Goal: Transaction & Acquisition: Book appointment/travel/reservation

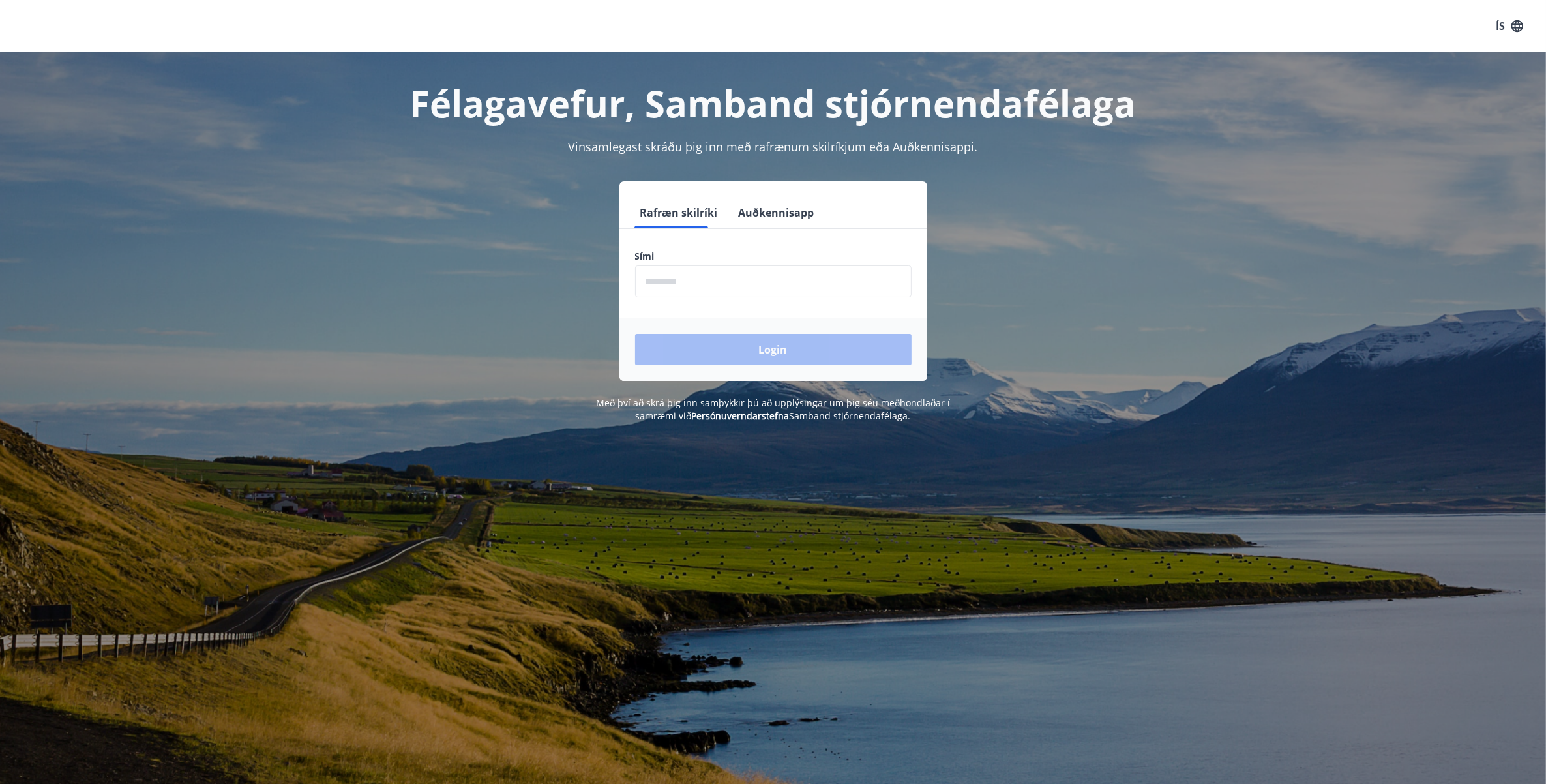
click at [676, 277] on input "phone" at bounding box center [774, 282] width 277 height 32
type input "********"
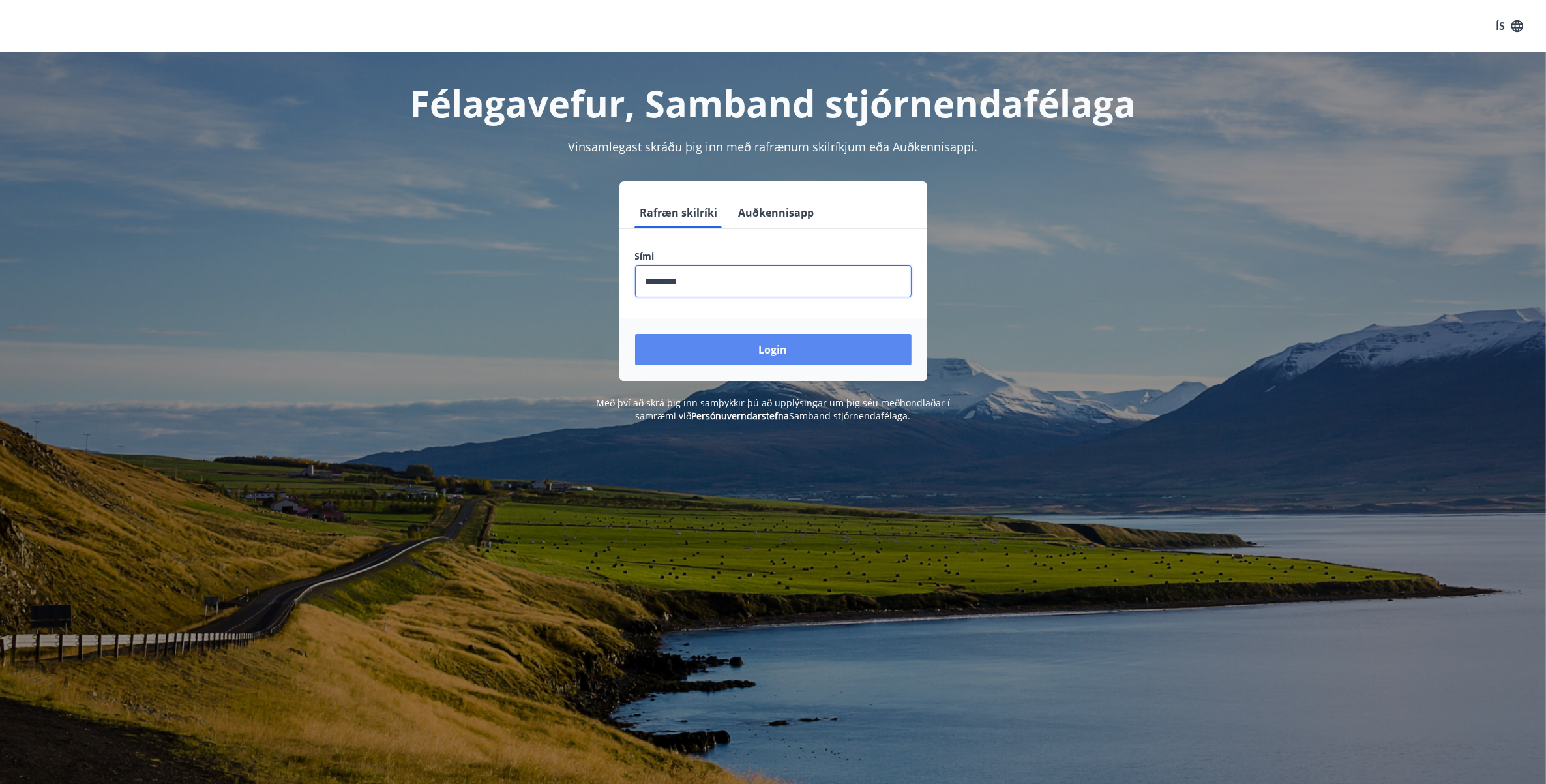
click at [772, 354] on button "Login" at bounding box center [774, 349] width 277 height 31
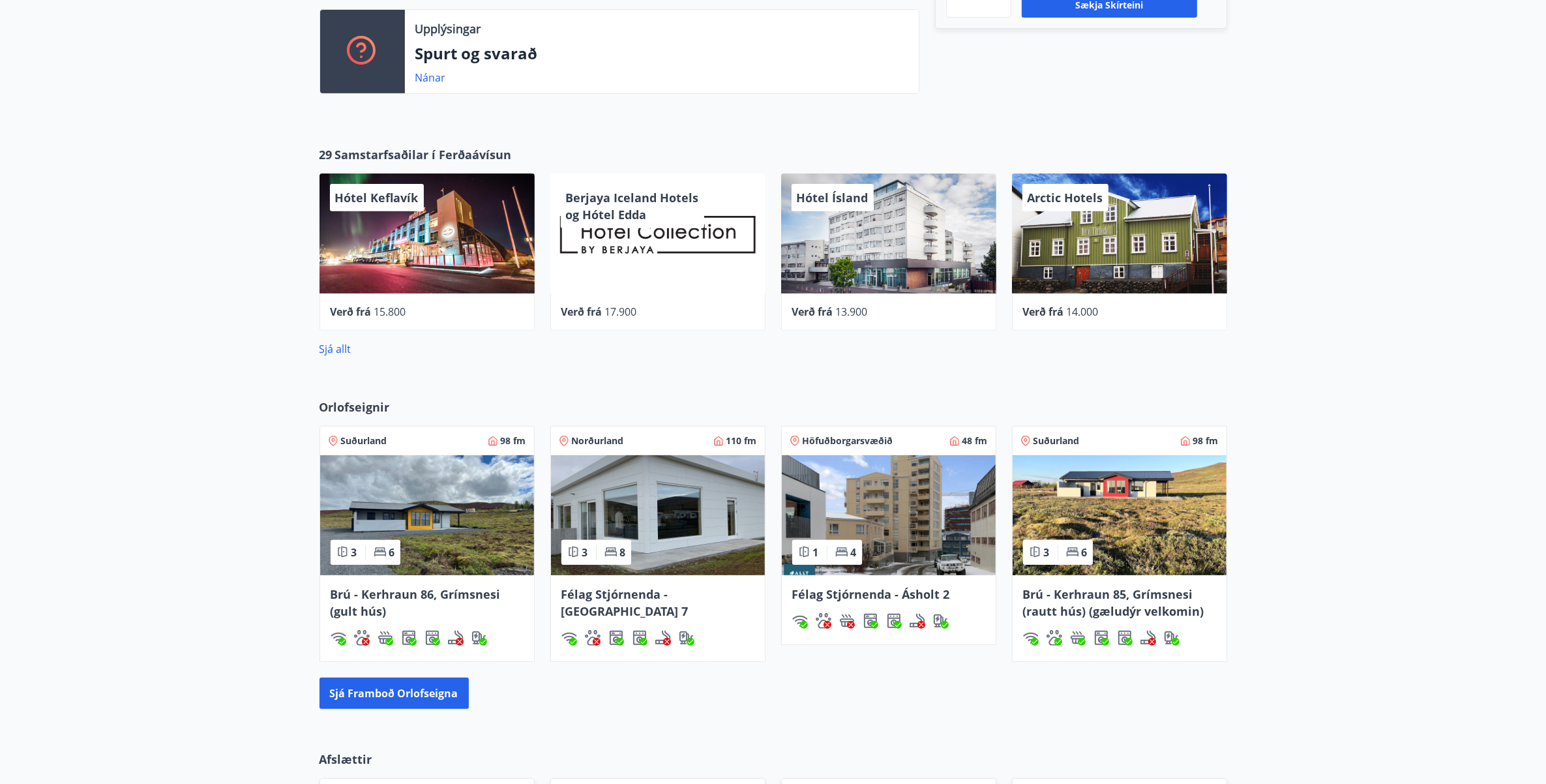
scroll to position [815, 0]
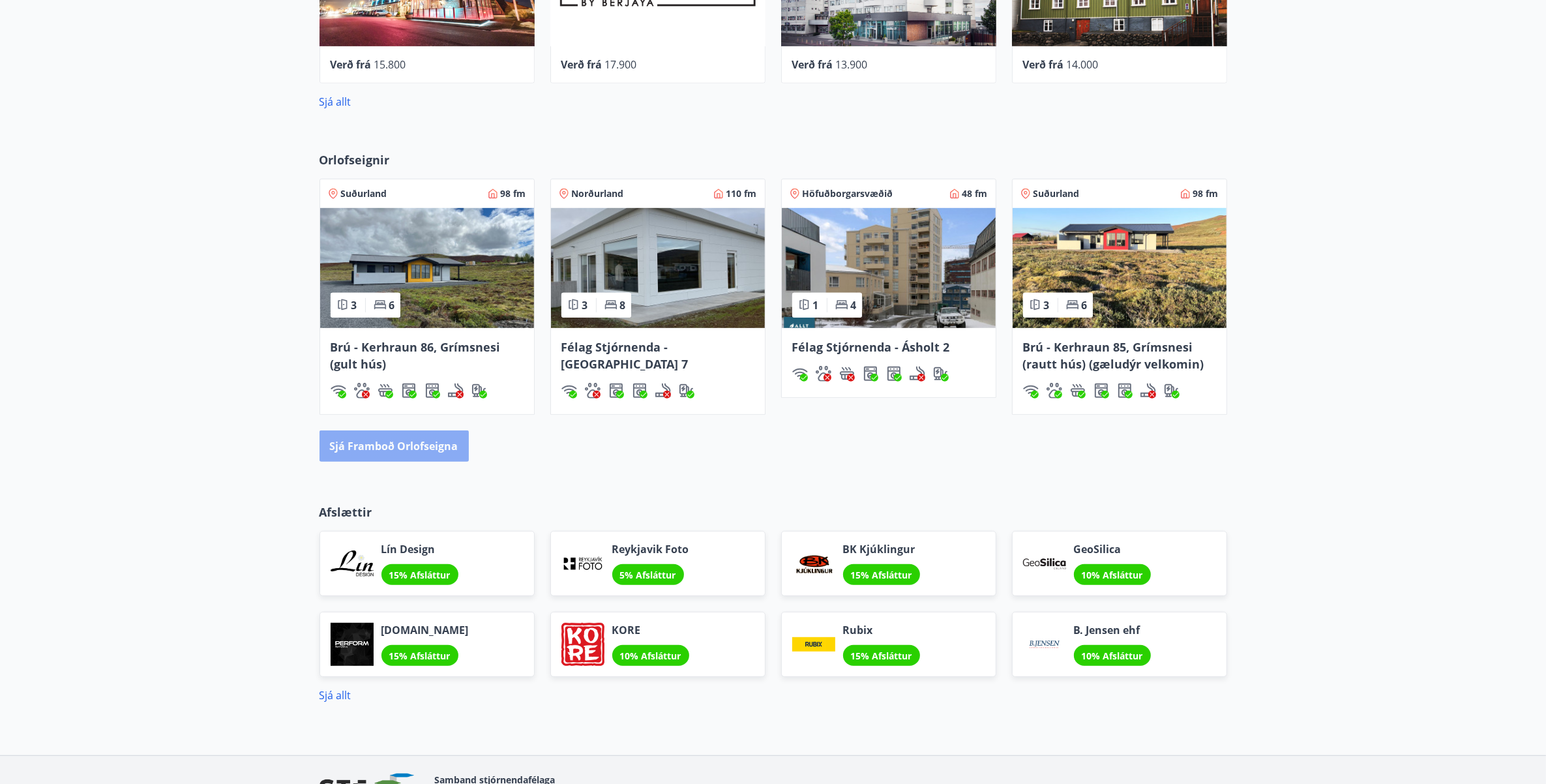
click at [396, 439] on button "Sjá framboð orlofseigna" at bounding box center [394, 446] width 150 height 31
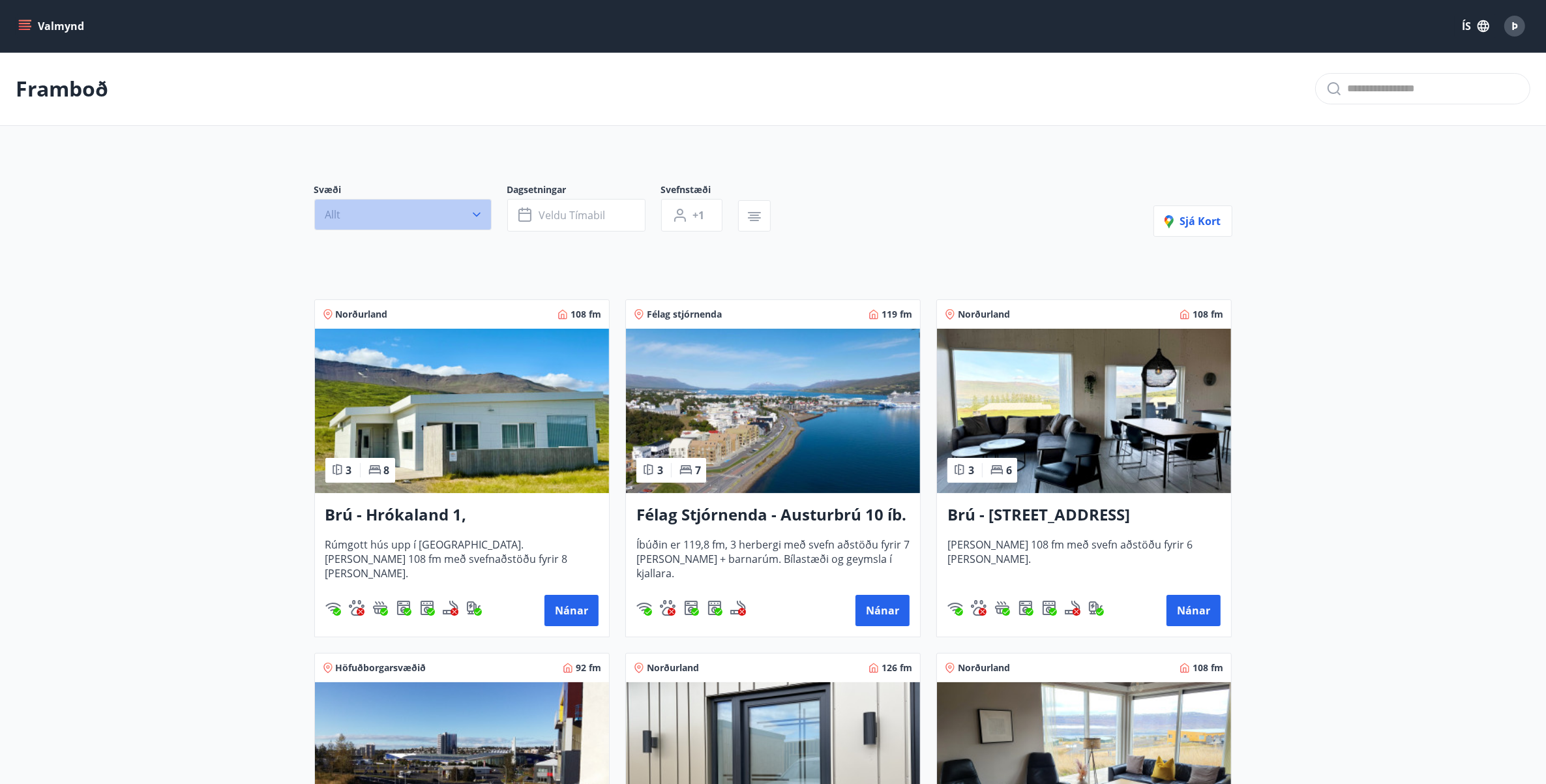
click at [478, 213] on icon "button" at bounding box center [476, 215] width 8 height 5
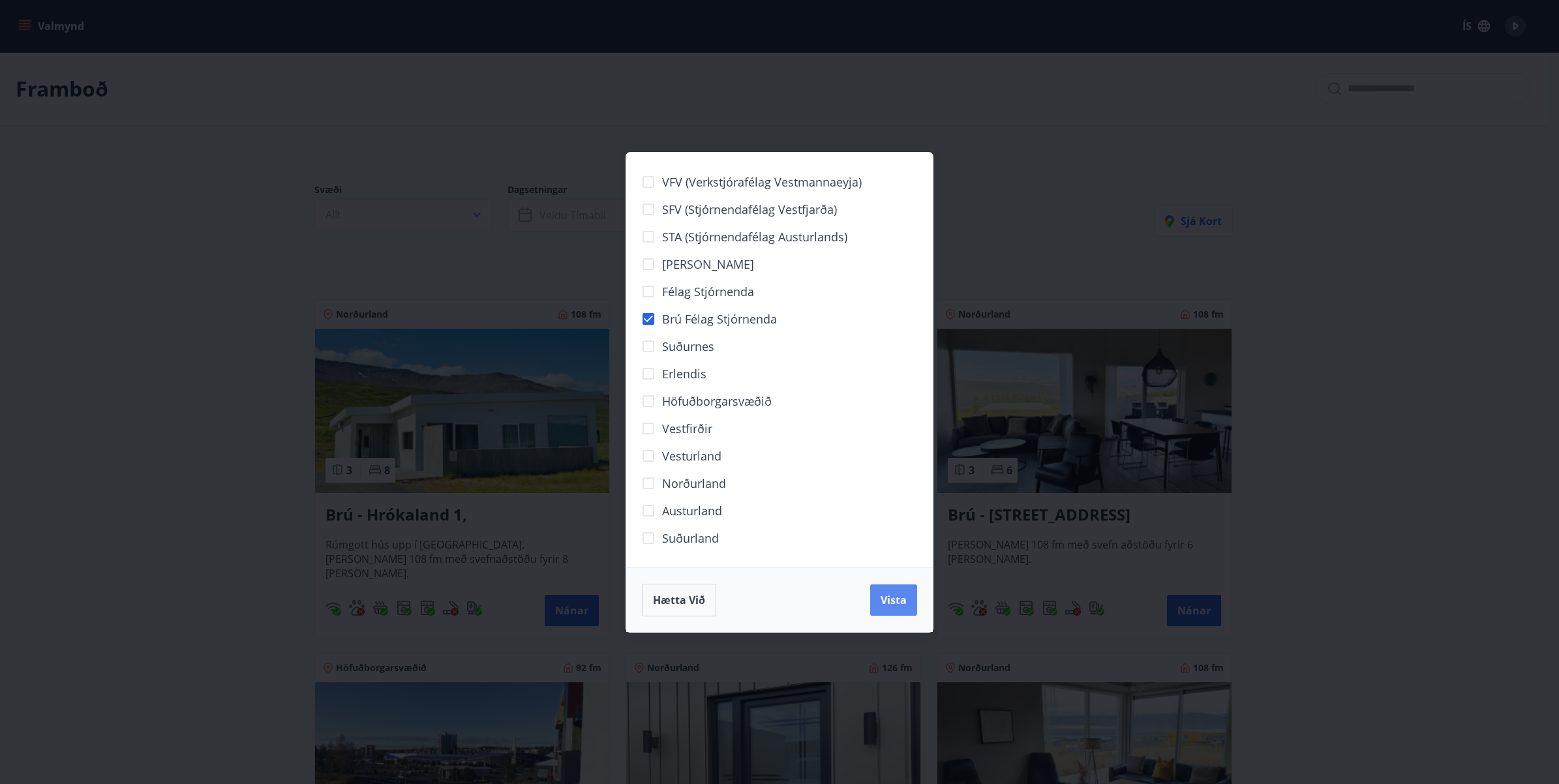
click at [889, 597] on span "Vista" at bounding box center [893, 600] width 26 height 15
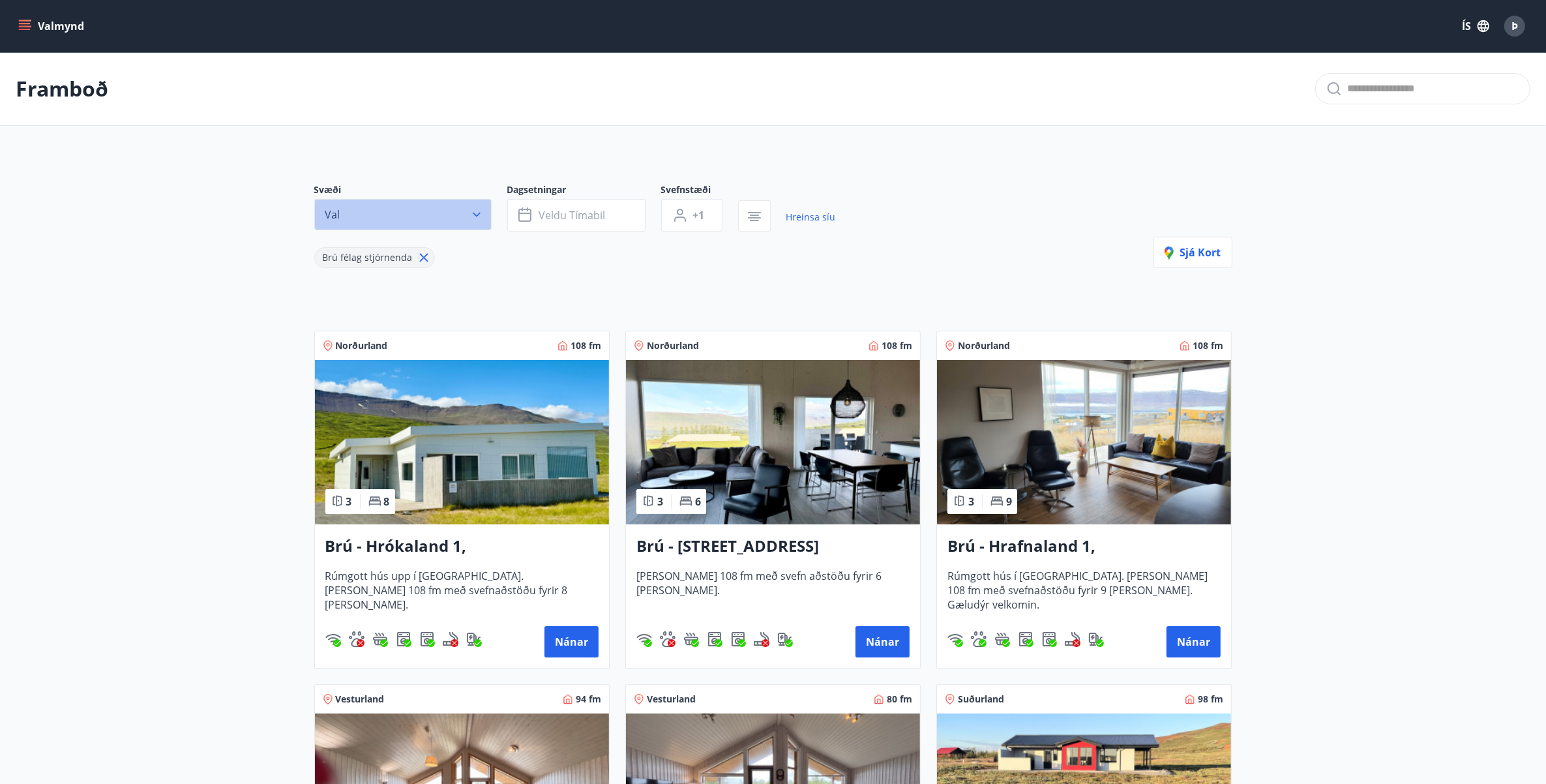
click at [481, 216] on icon "button" at bounding box center [477, 215] width 13 height 13
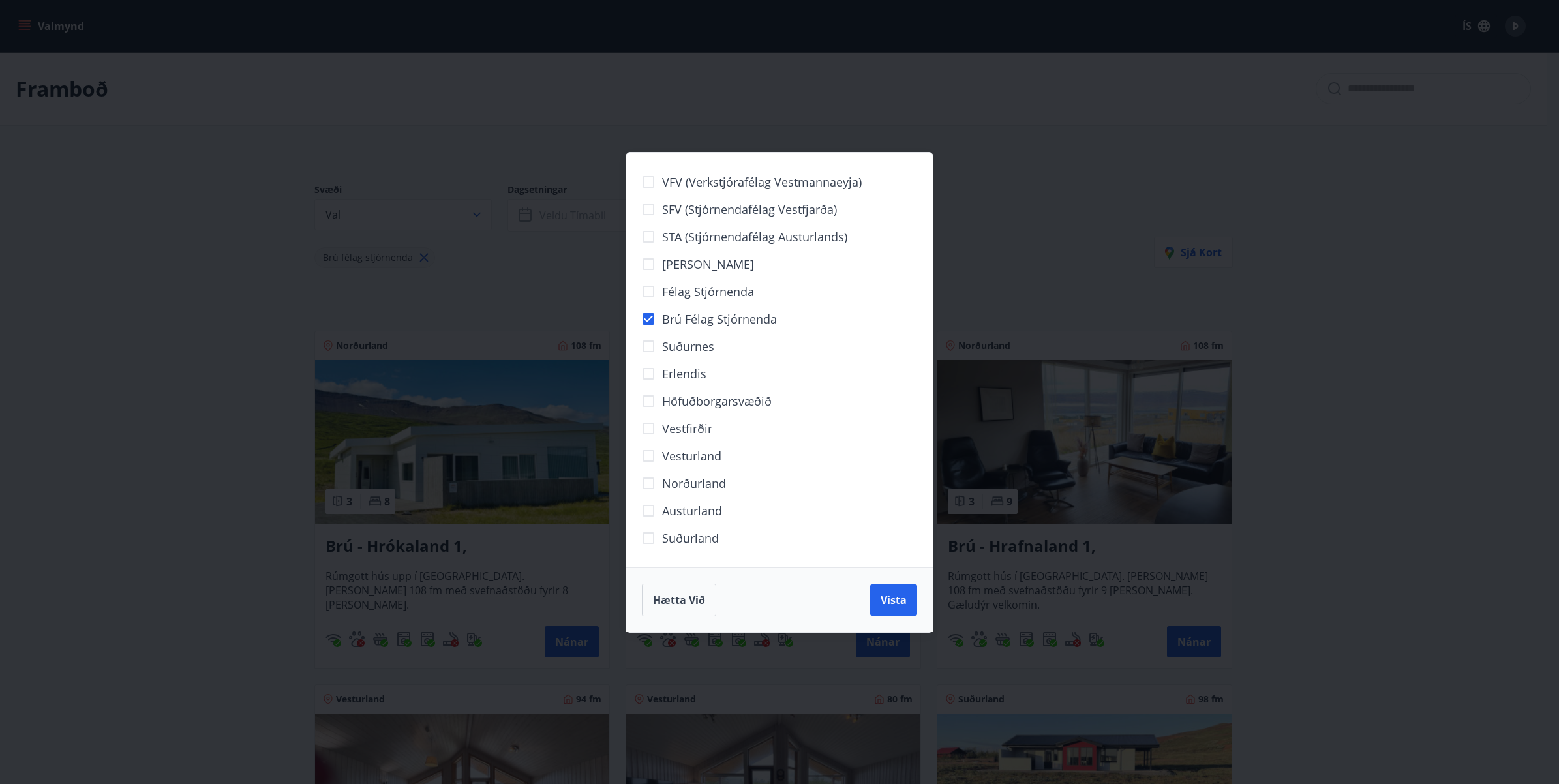
click at [1183, 229] on div "VFV (Verkstjórafélag Vestmannaeyja) SFV (Stjórnendafélag Vestfjarða) STA (Stjór…" at bounding box center [780, 392] width 1559 height 784
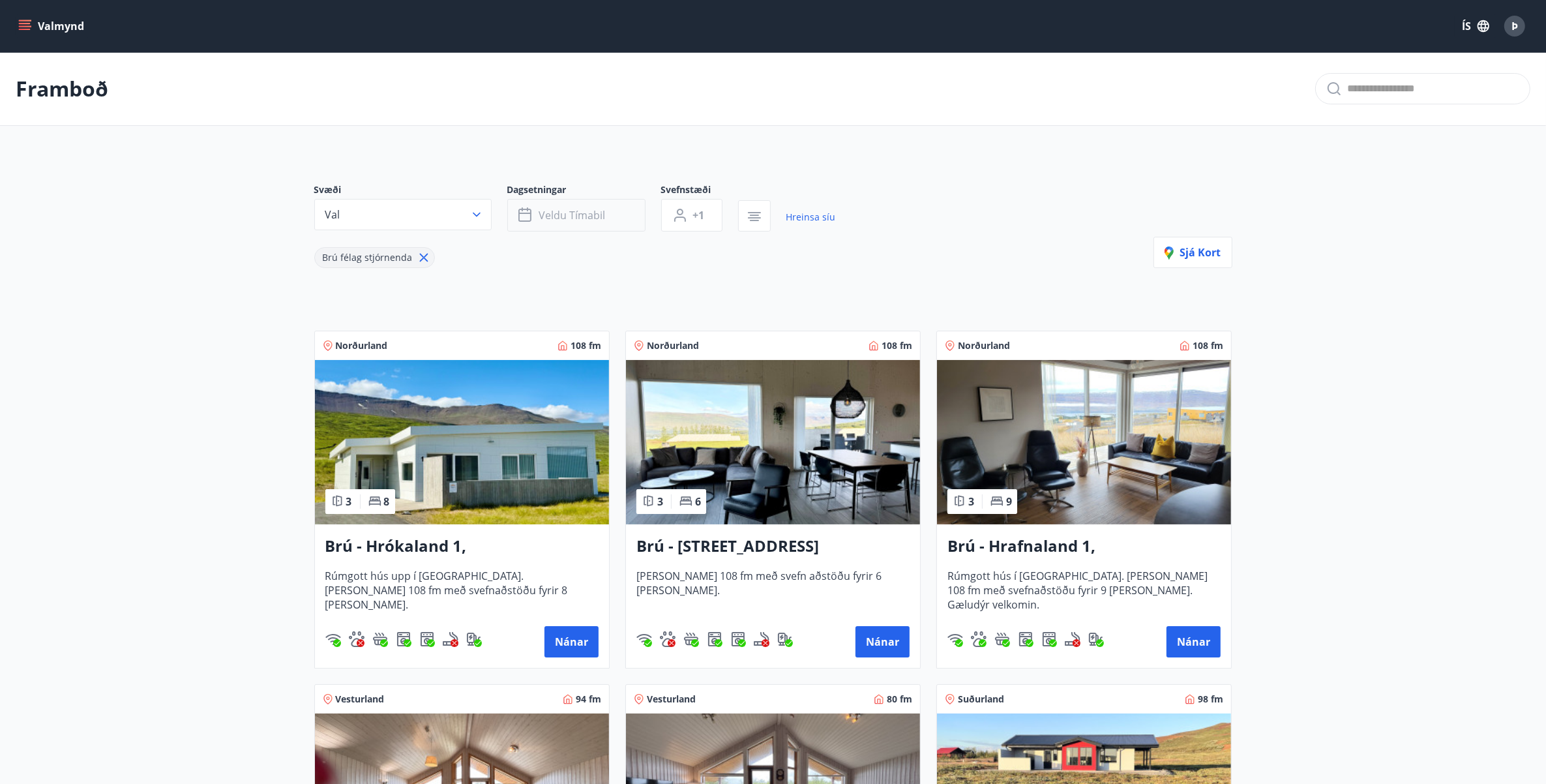
click at [561, 219] on span "Veldu tímabil" at bounding box center [572, 215] width 66 height 15
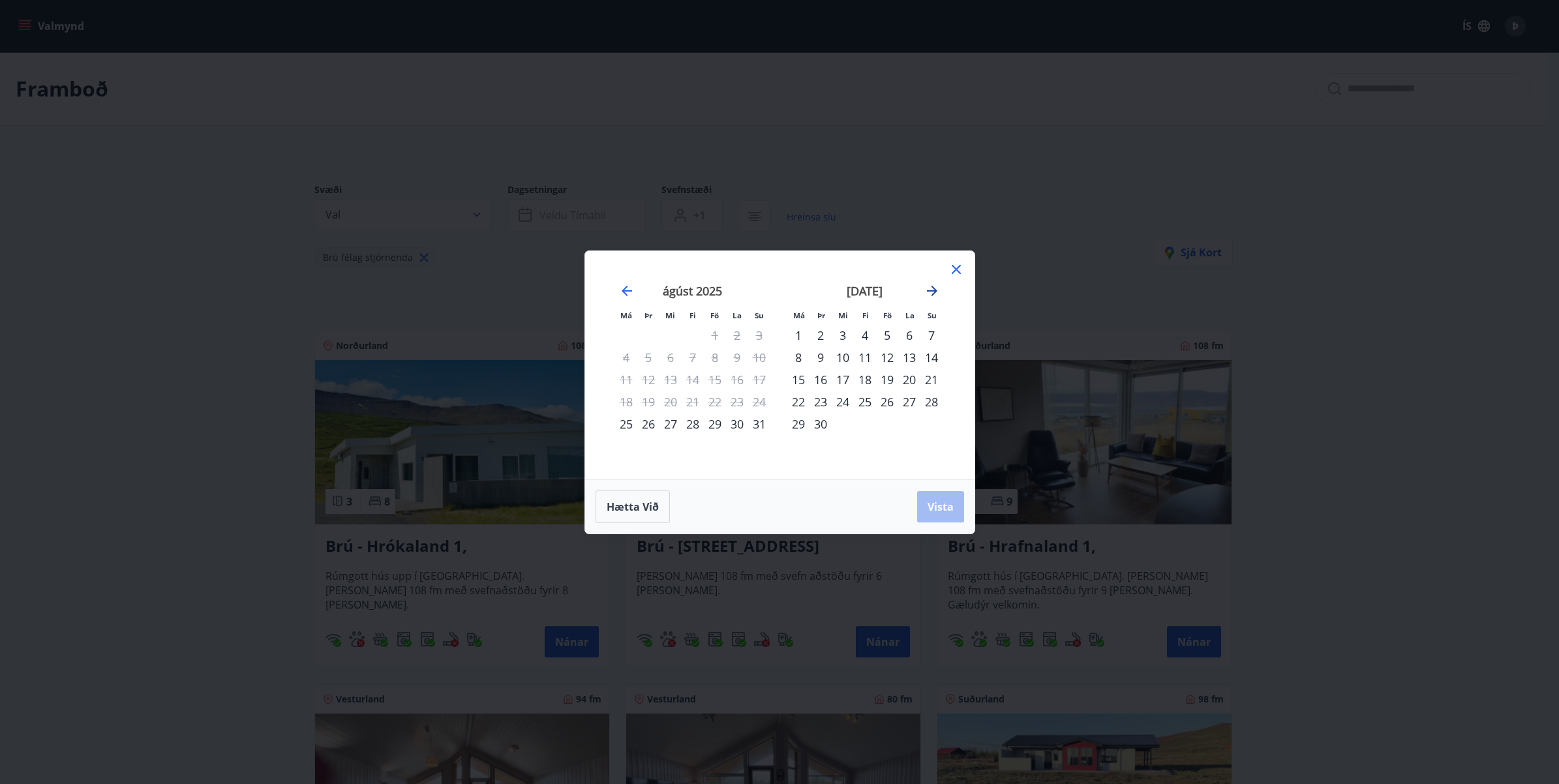
click at [933, 293] on icon "Move forward to switch to the next month." at bounding box center [932, 291] width 10 height 10
click at [889, 376] on div "17" at bounding box center [887, 379] width 22 height 22
click at [798, 401] on div "20" at bounding box center [798, 402] width 22 height 22
click at [946, 502] on span "Vista" at bounding box center [940, 507] width 26 height 15
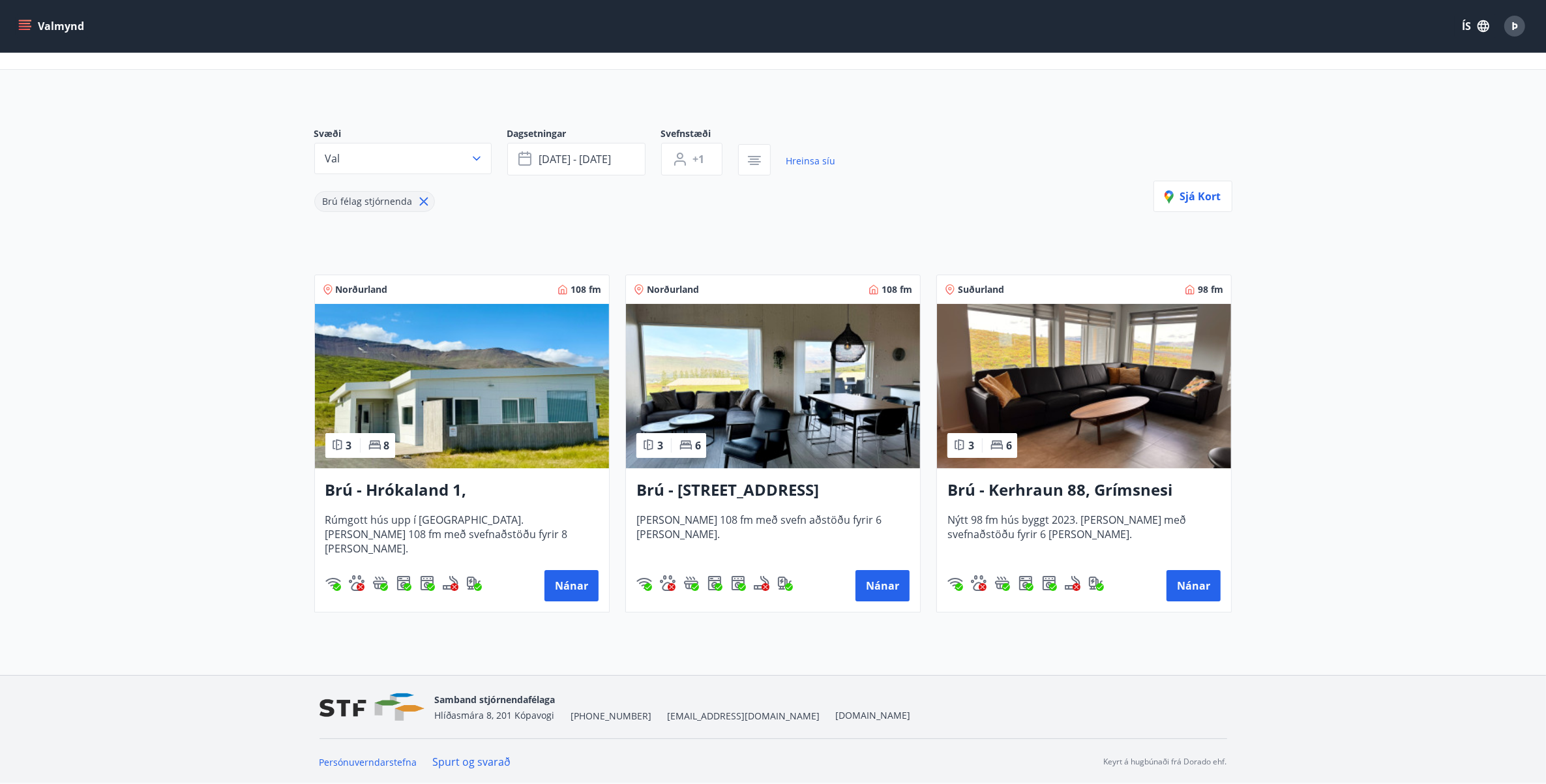
scroll to position [57, 0]
click at [1100, 421] on img at bounding box center [1084, 385] width 294 height 164
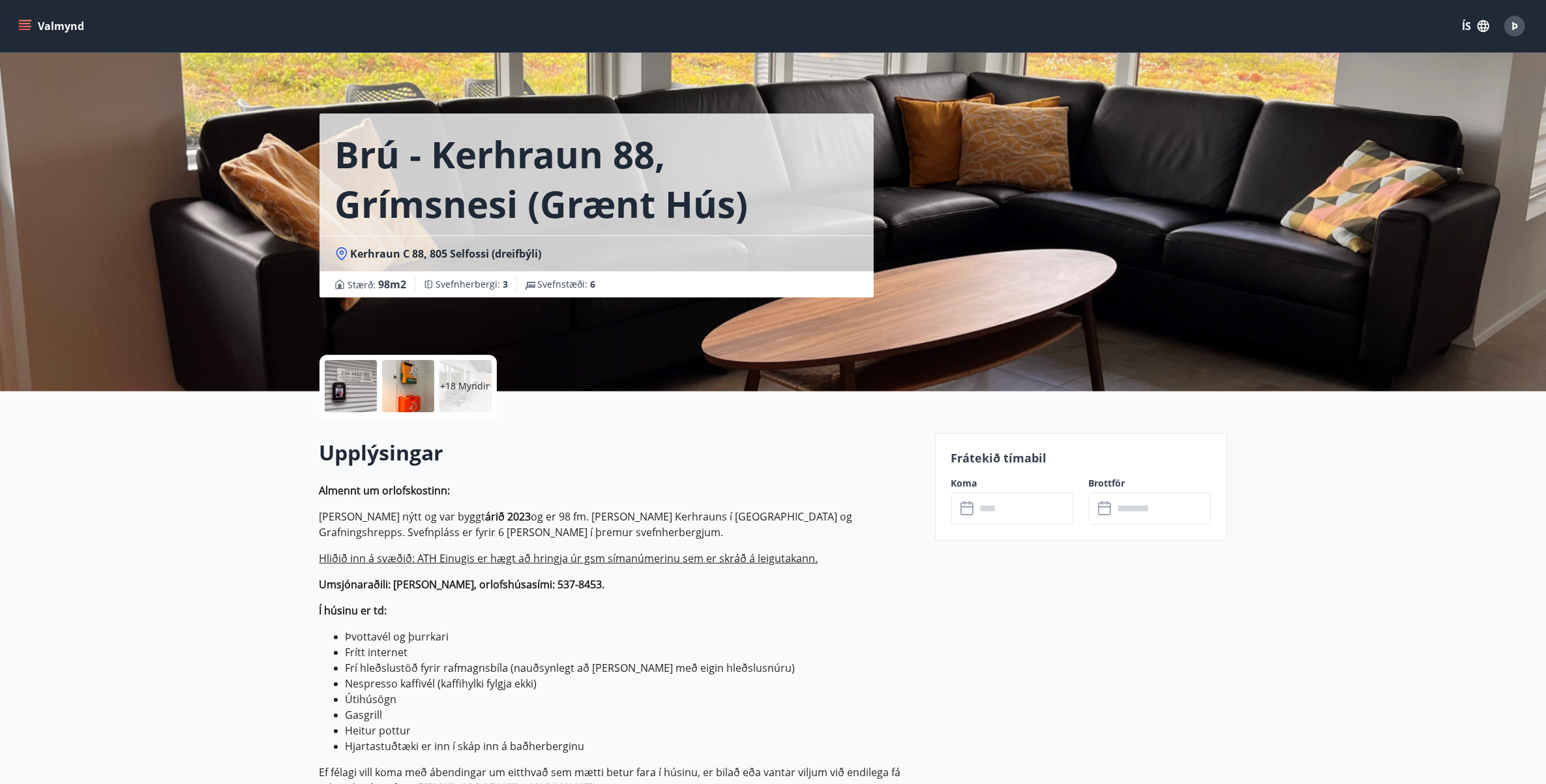
click at [962, 509] on icon at bounding box center [968, 509] width 15 height 15
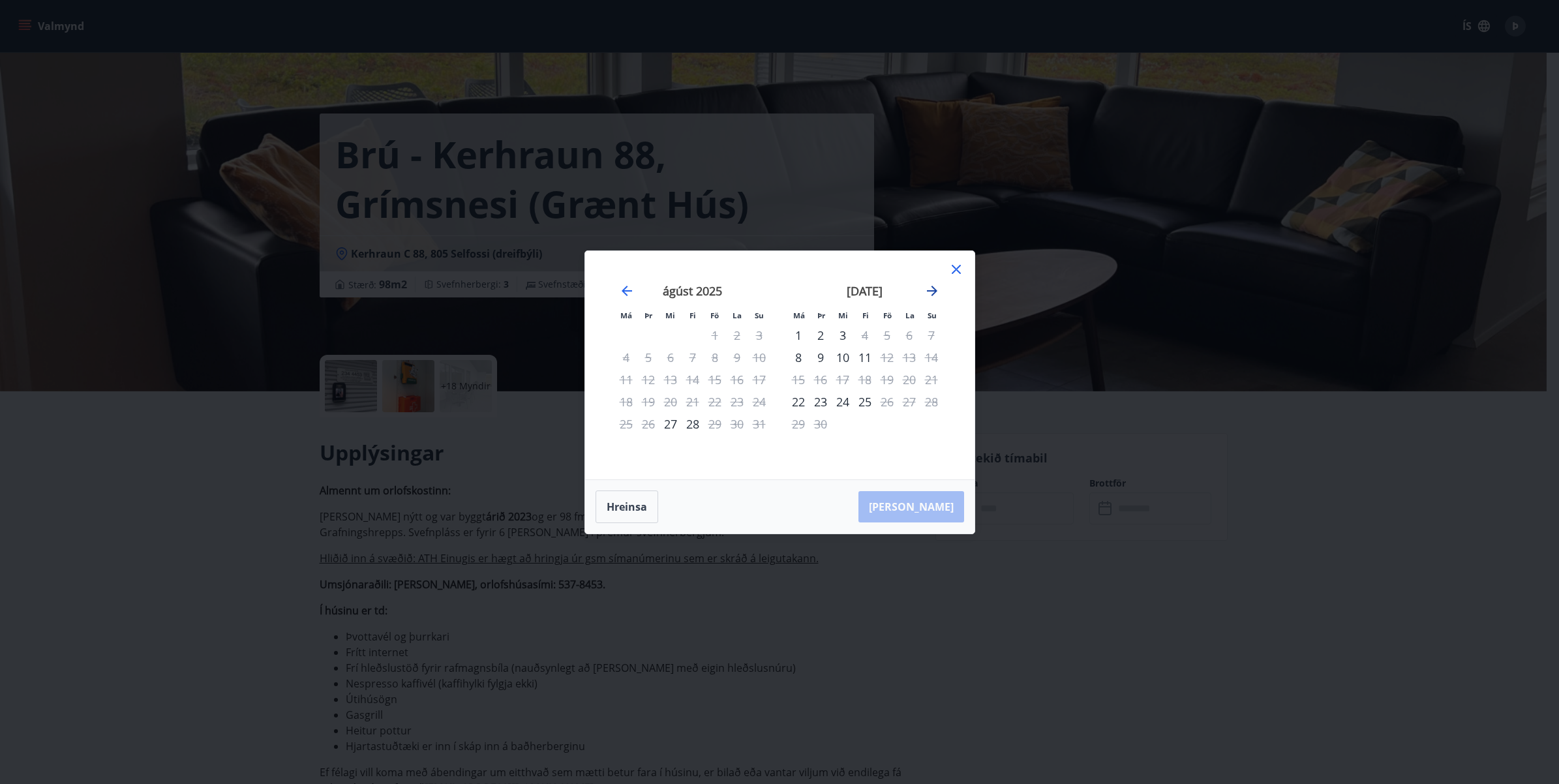
click at [931, 293] on icon "Move forward to switch to the next month." at bounding box center [932, 291] width 15 height 15
click at [894, 376] on div "17" at bounding box center [887, 379] width 22 height 22
click at [884, 380] on div "17" at bounding box center [887, 379] width 22 height 22
click at [799, 398] on div "20" at bounding box center [798, 402] width 22 height 22
click at [884, 378] on div "17" at bounding box center [887, 379] width 22 height 22
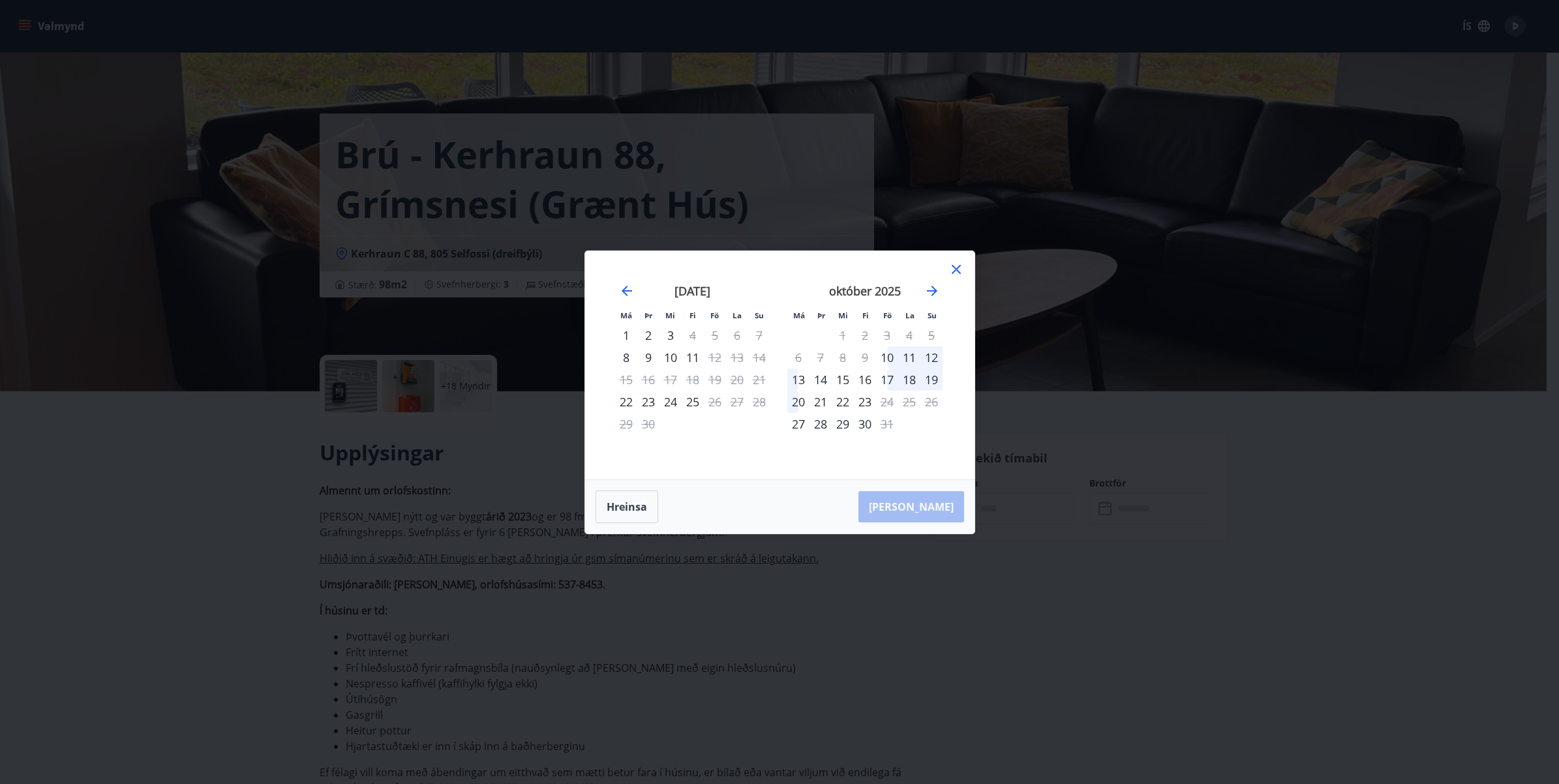
click at [839, 354] on div "8" at bounding box center [843, 357] width 22 height 22
click at [840, 399] on div "22" at bounding box center [843, 402] width 22 height 22
click at [839, 402] on div "22" at bounding box center [843, 402] width 22 height 22
click at [843, 377] on div "15" at bounding box center [843, 379] width 22 height 22
click at [845, 401] on div "22" at bounding box center [843, 402] width 22 height 22
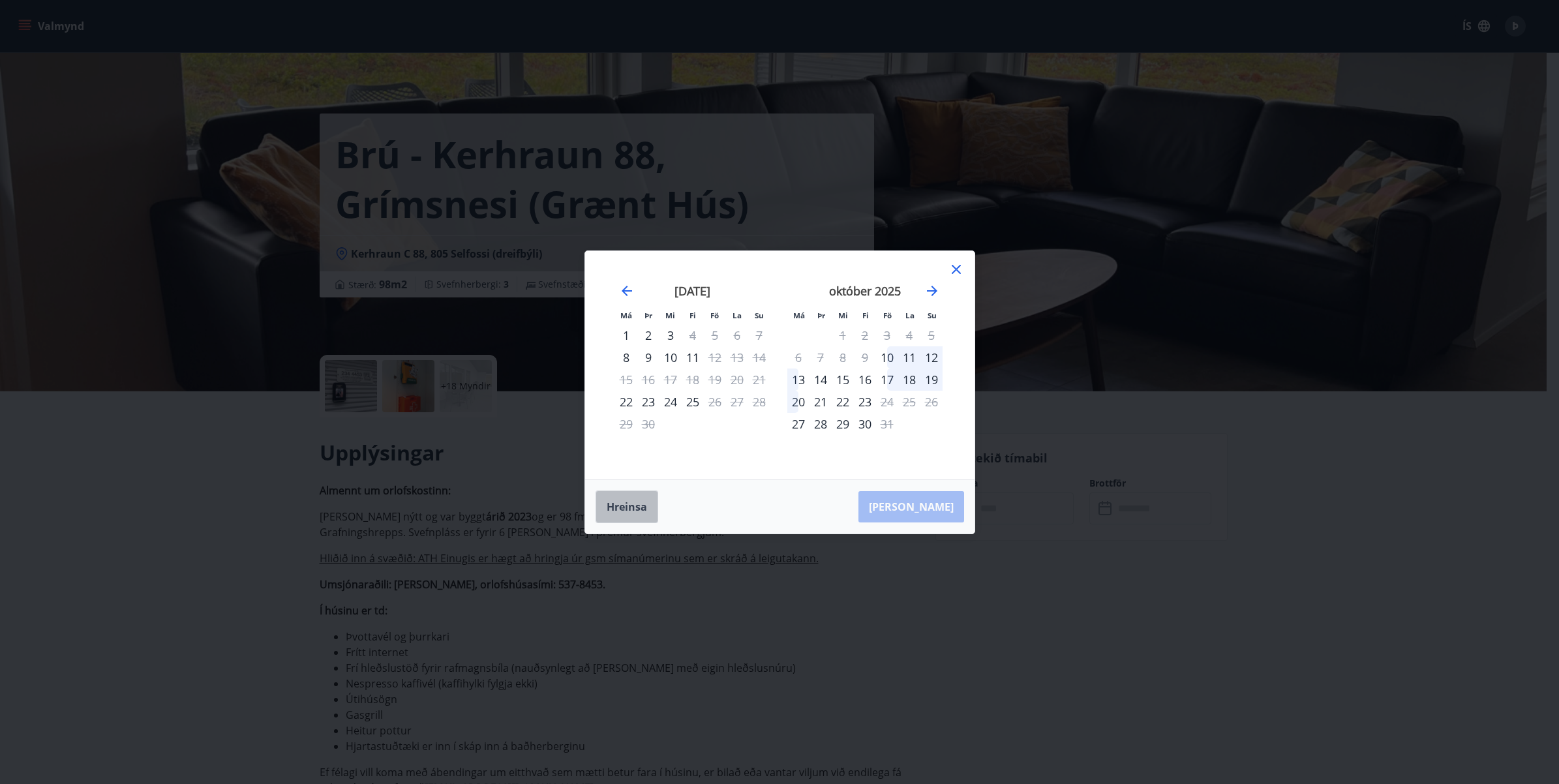
click at [631, 500] on button "Hreinsa" at bounding box center [627, 507] width 63 height 33
click at [933, 290] on icon "Move forward to switch to the next month." at bounding box center [932, 291] width 10 height 10
click at [840, 401] on div "22" at bounding box center [843, 402] width 22 height 22
click at [614, 507] on button "Hreinsa" at bounding box center [627, 507] width 63 height 33
click at [888, 379] on div "17" at bounding box center [887, 379] width 22 height 22
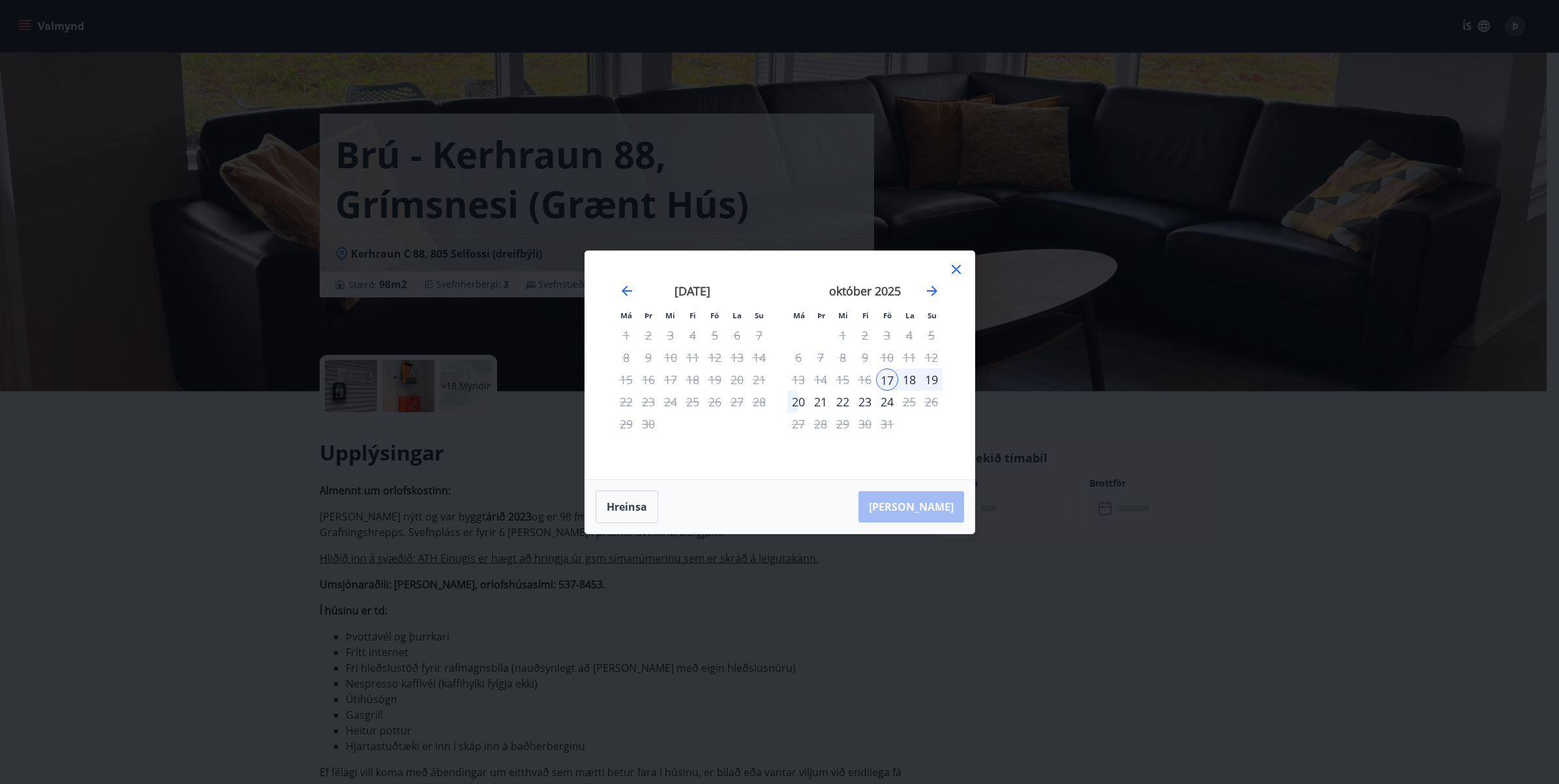
click at [798, 398] on div "20" at bounding box center [798, 402] width 22 height 22
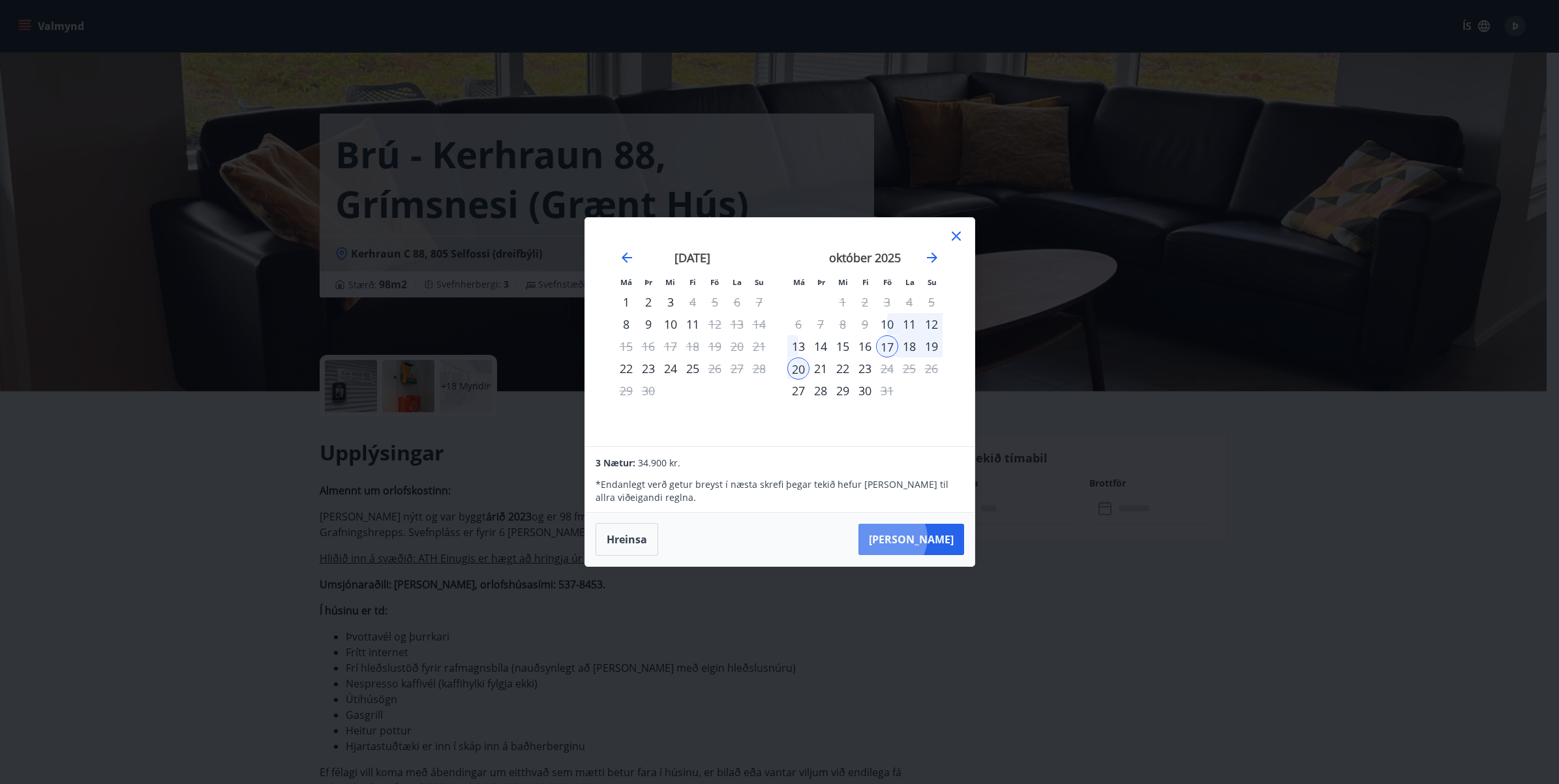
click at [933, 539] on button "Taka Frá" at bounding box center [911, 539] width 106 height 31
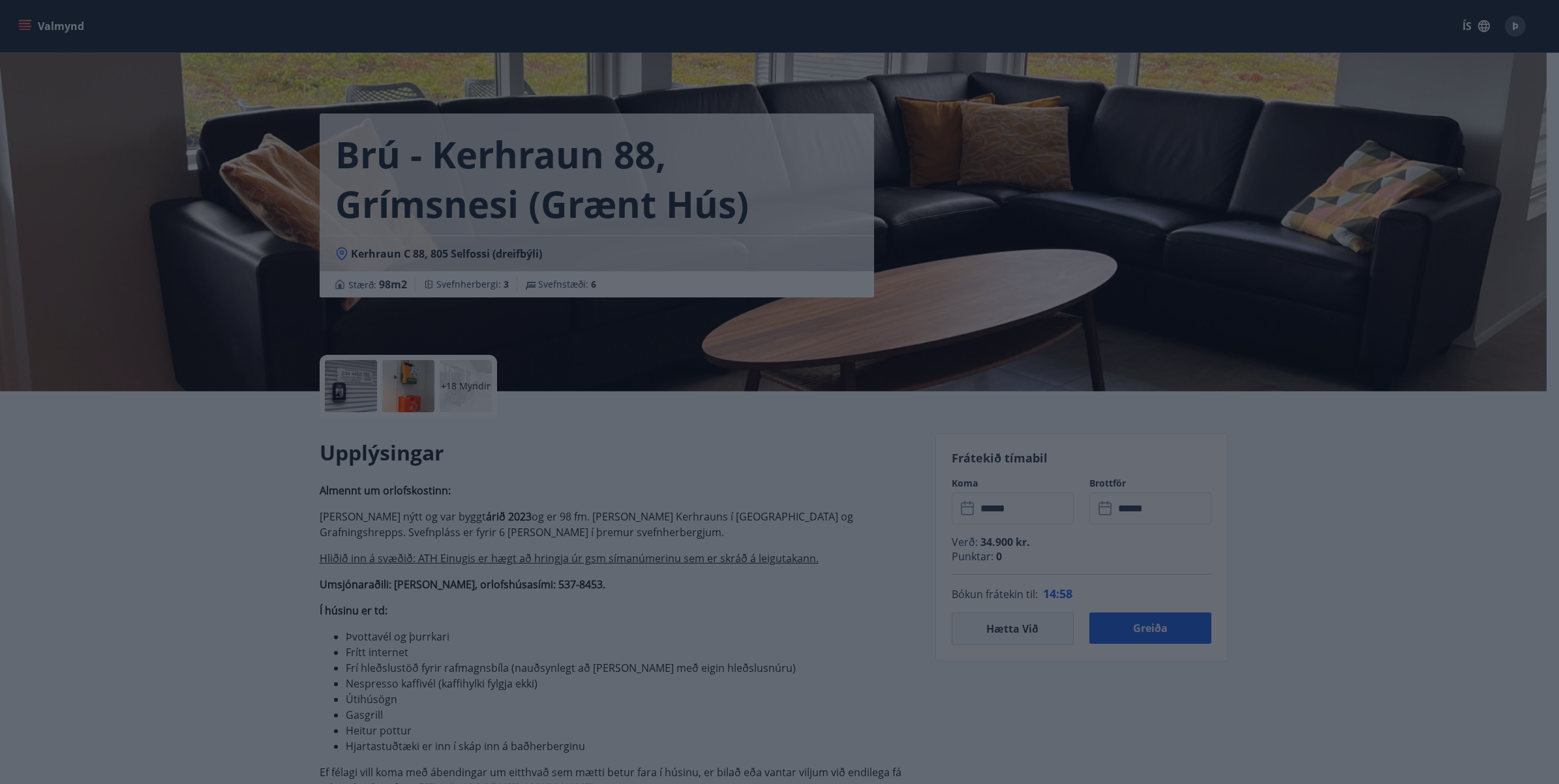
type input "******"
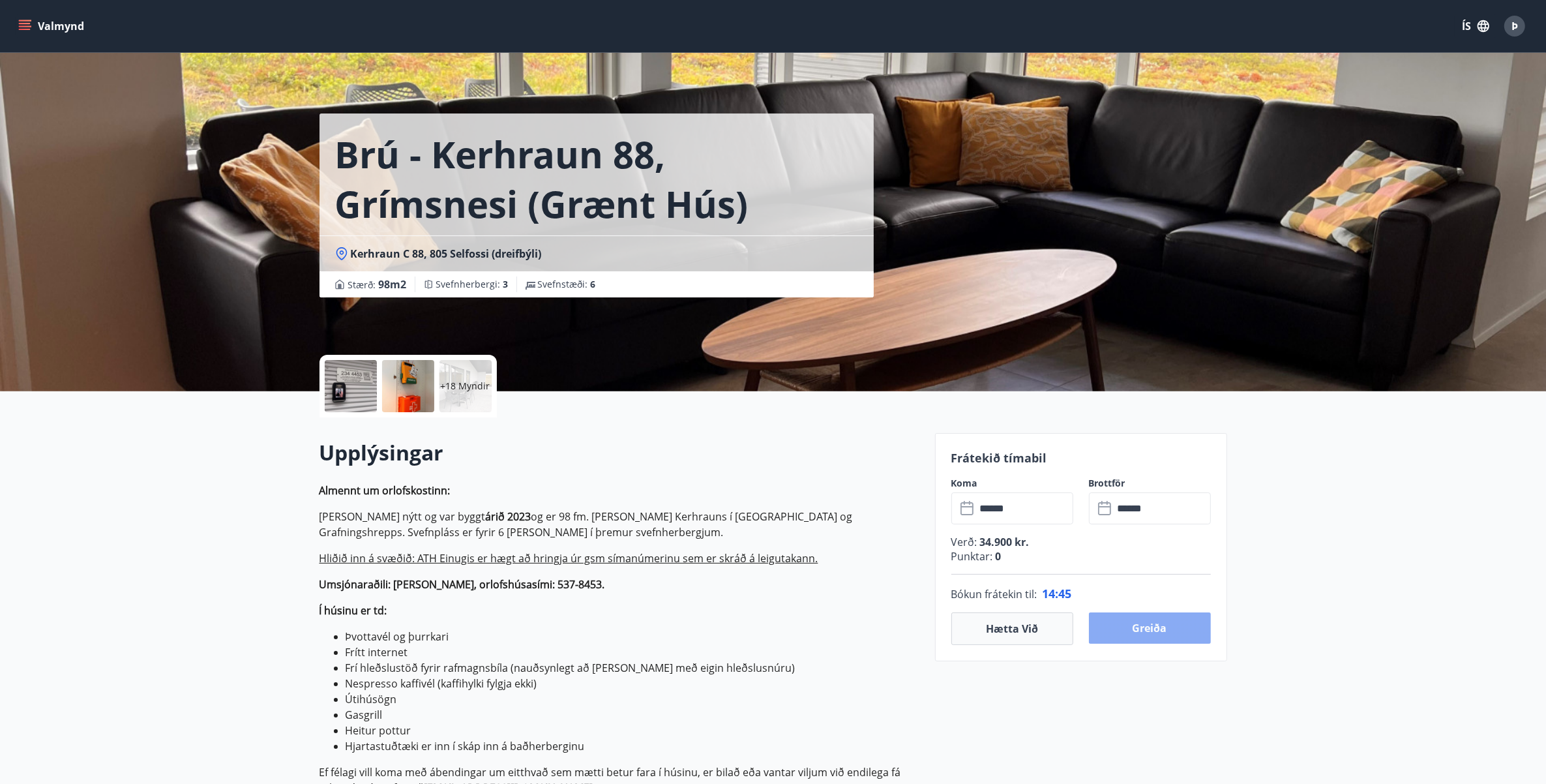
click at [1146, 629] on button "Greiða" at bounding box center [1150, 627] width 122 height 31
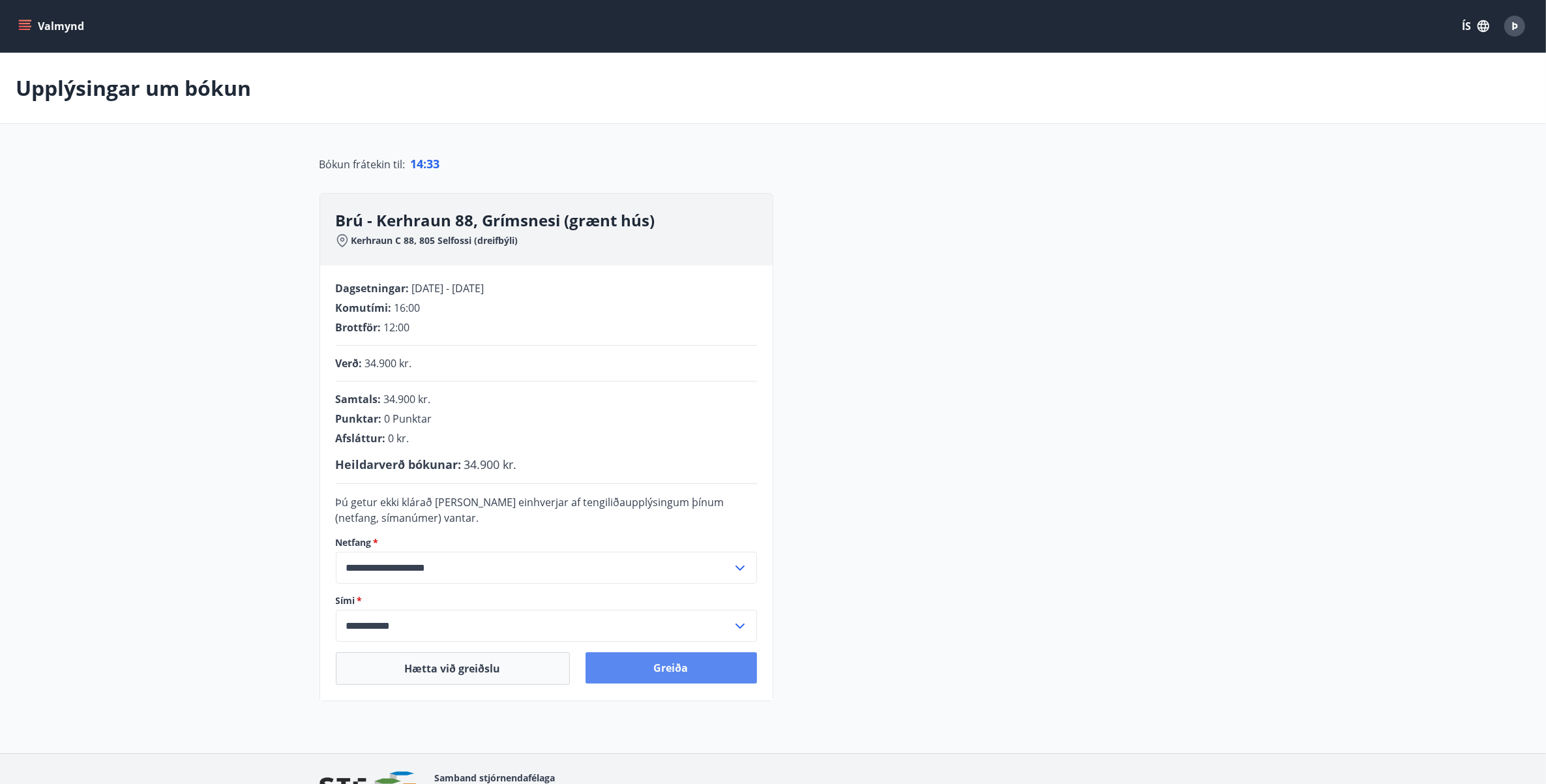
click at [672, 668] on button "Greiða" at bounding box center [671, 667] width 171 height 31
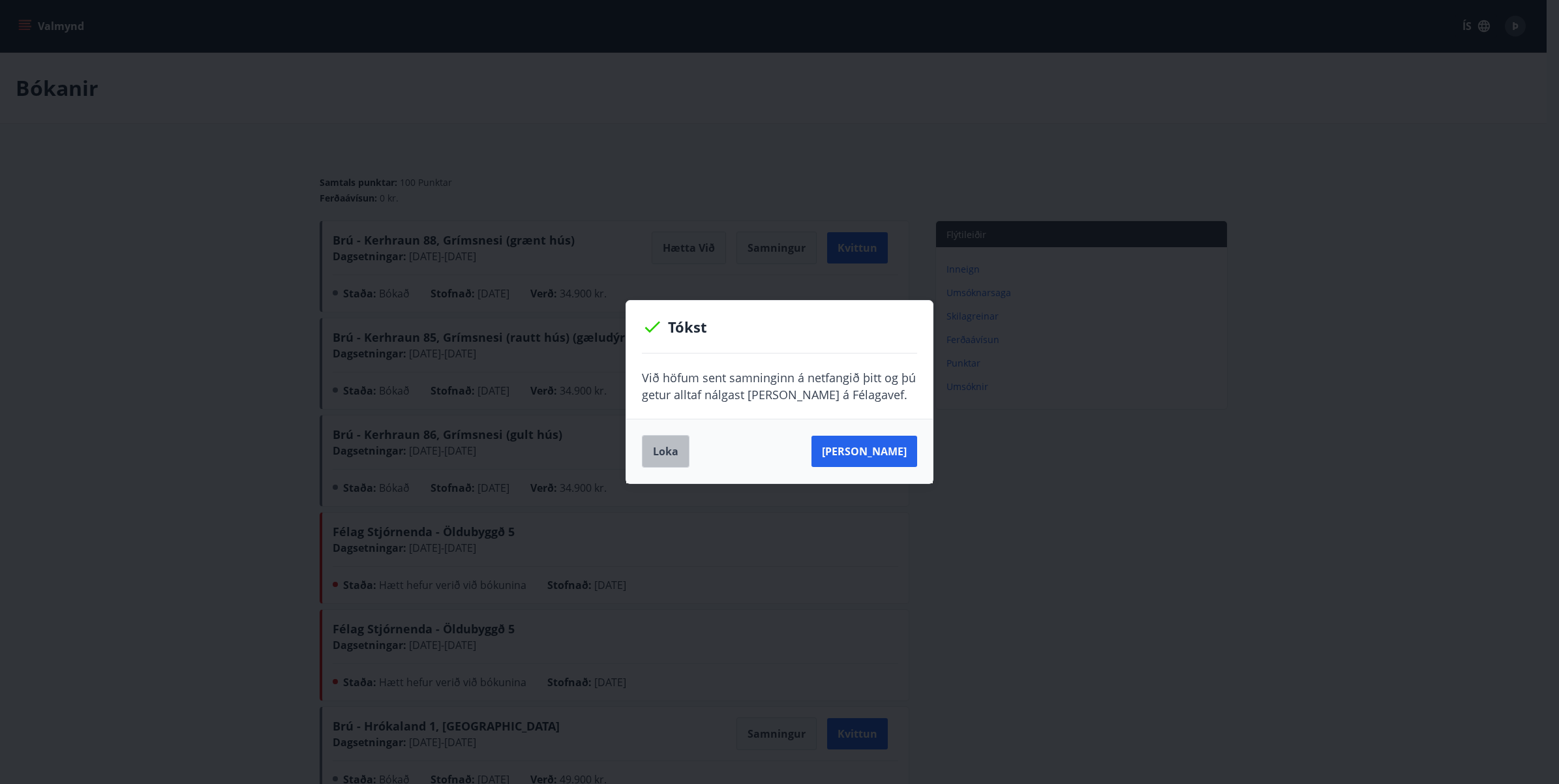
click at [663, 456] on button "Loka" at bounding box center [666, 451] width 48 height 33
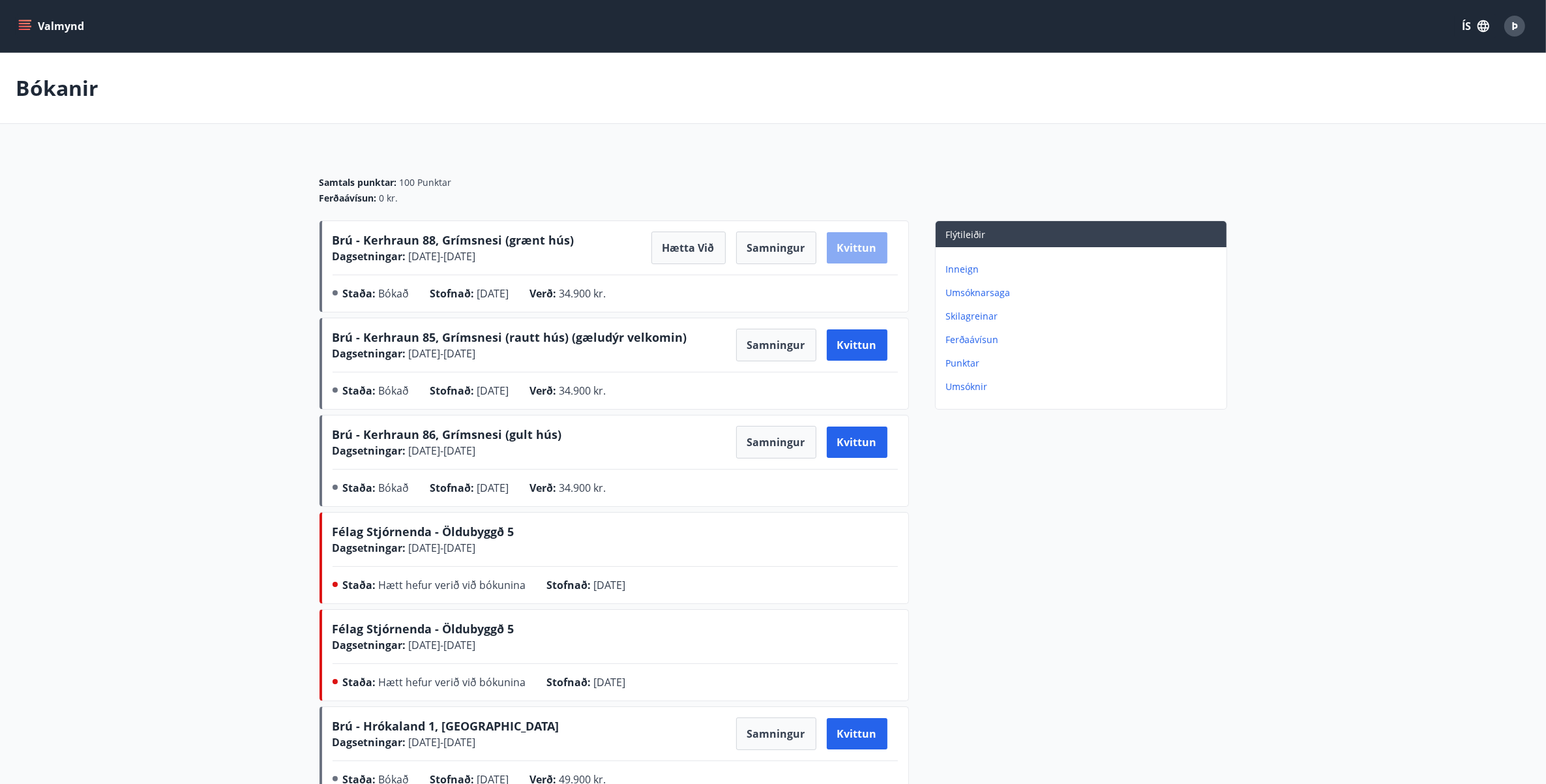
click at [867, 253] on button "Kvittun" at bounding box center [857, 247] width 61 height 31
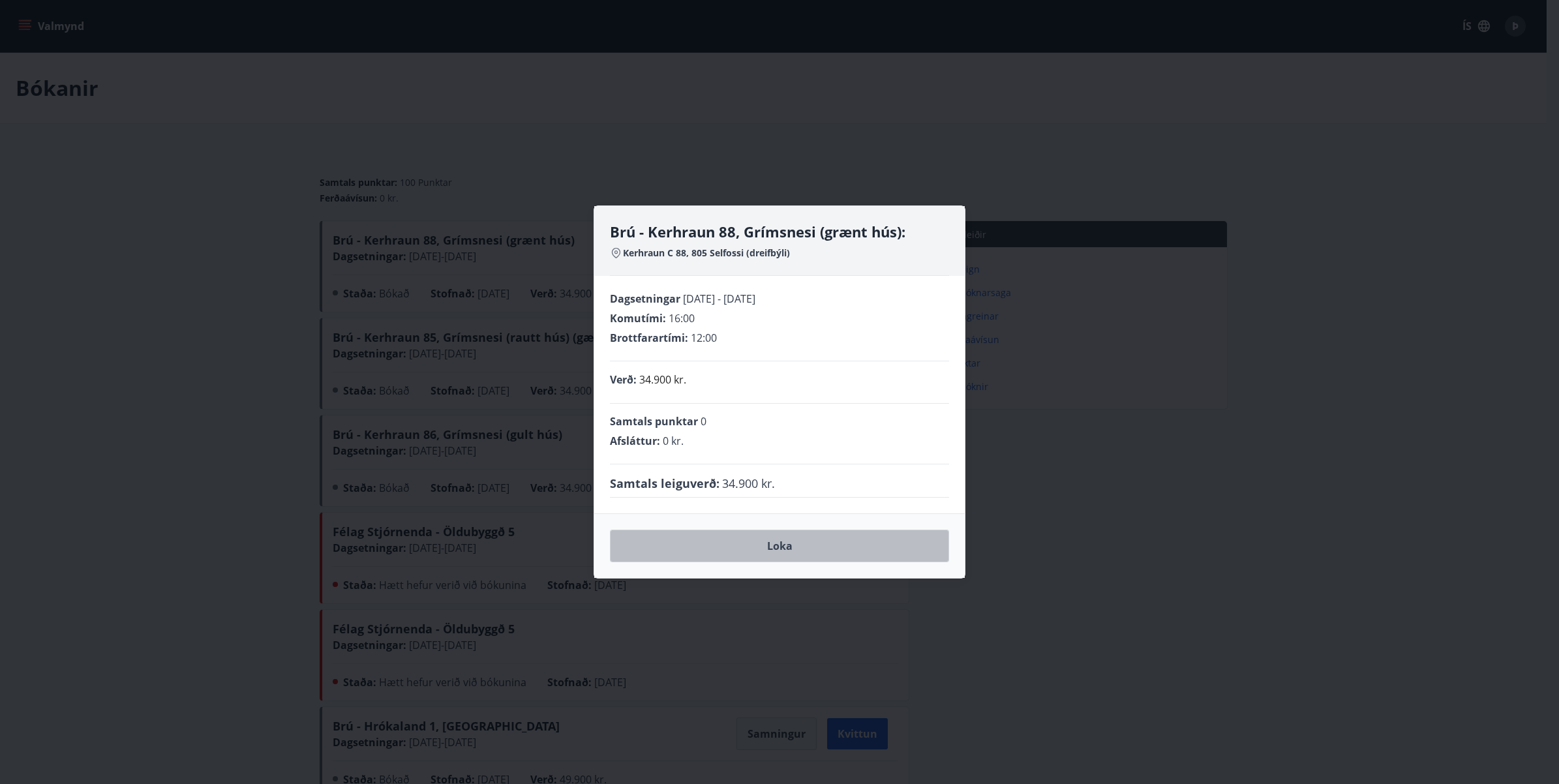
click at [783, 551] on button "Loka" at bounding box center [779, 546] width 339 height 33
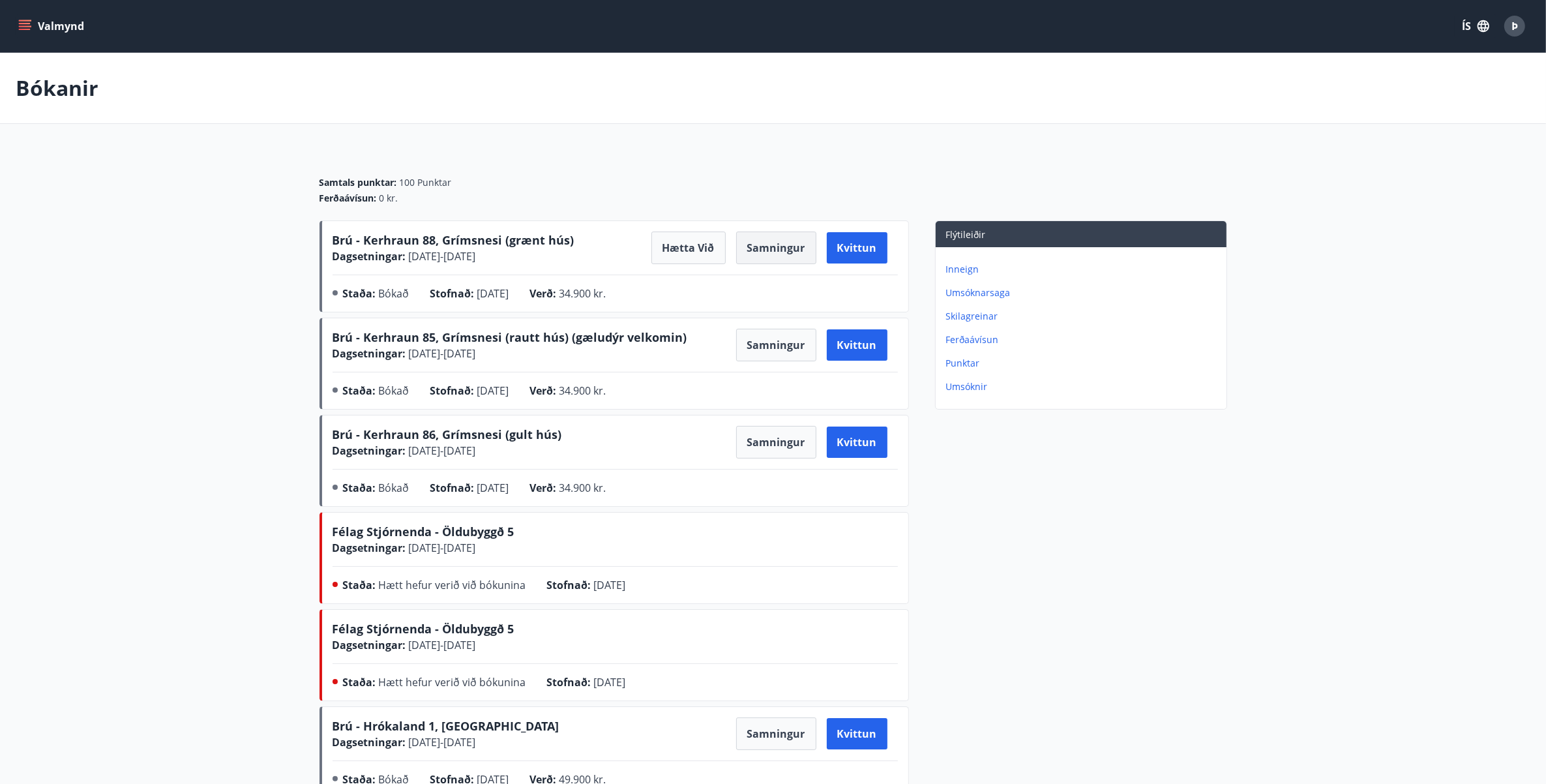
click at [774, 246] on button "Samningur" at bounding box center [776, 247] width 80 height 33
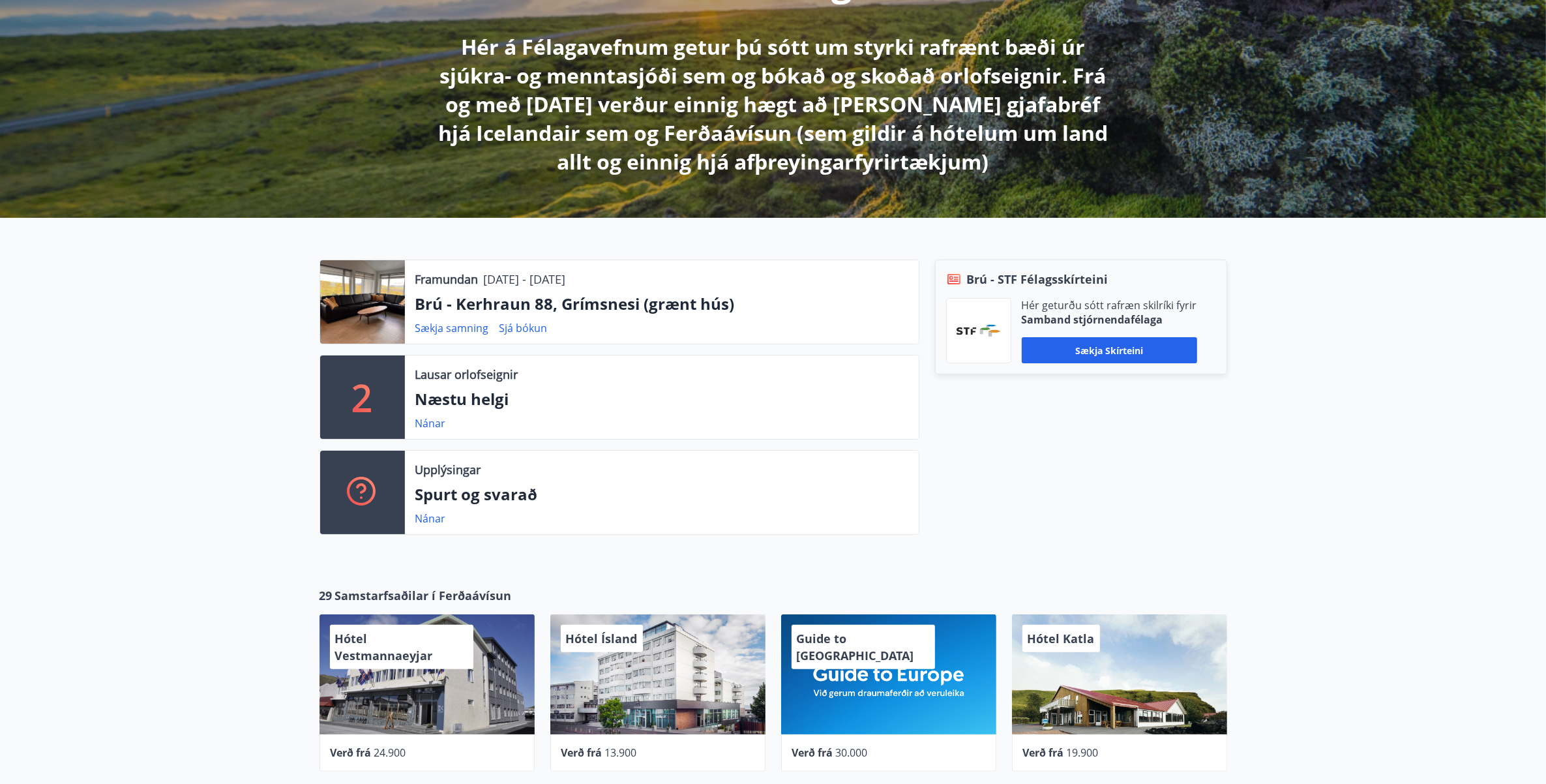
scroll to position [245, 0]
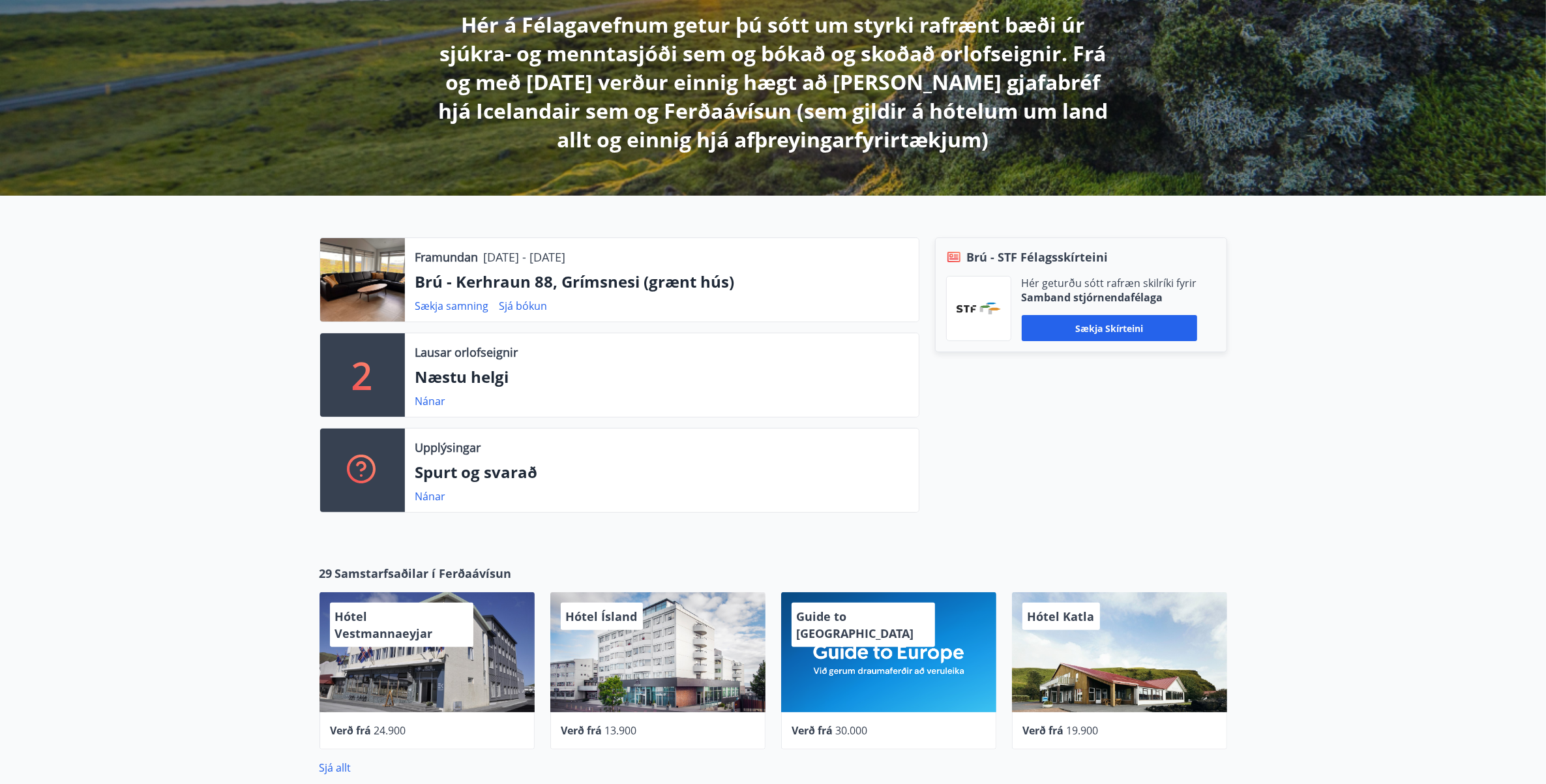
click at [382, 261] on div at bounding box center [362, 280] width 85 height 83
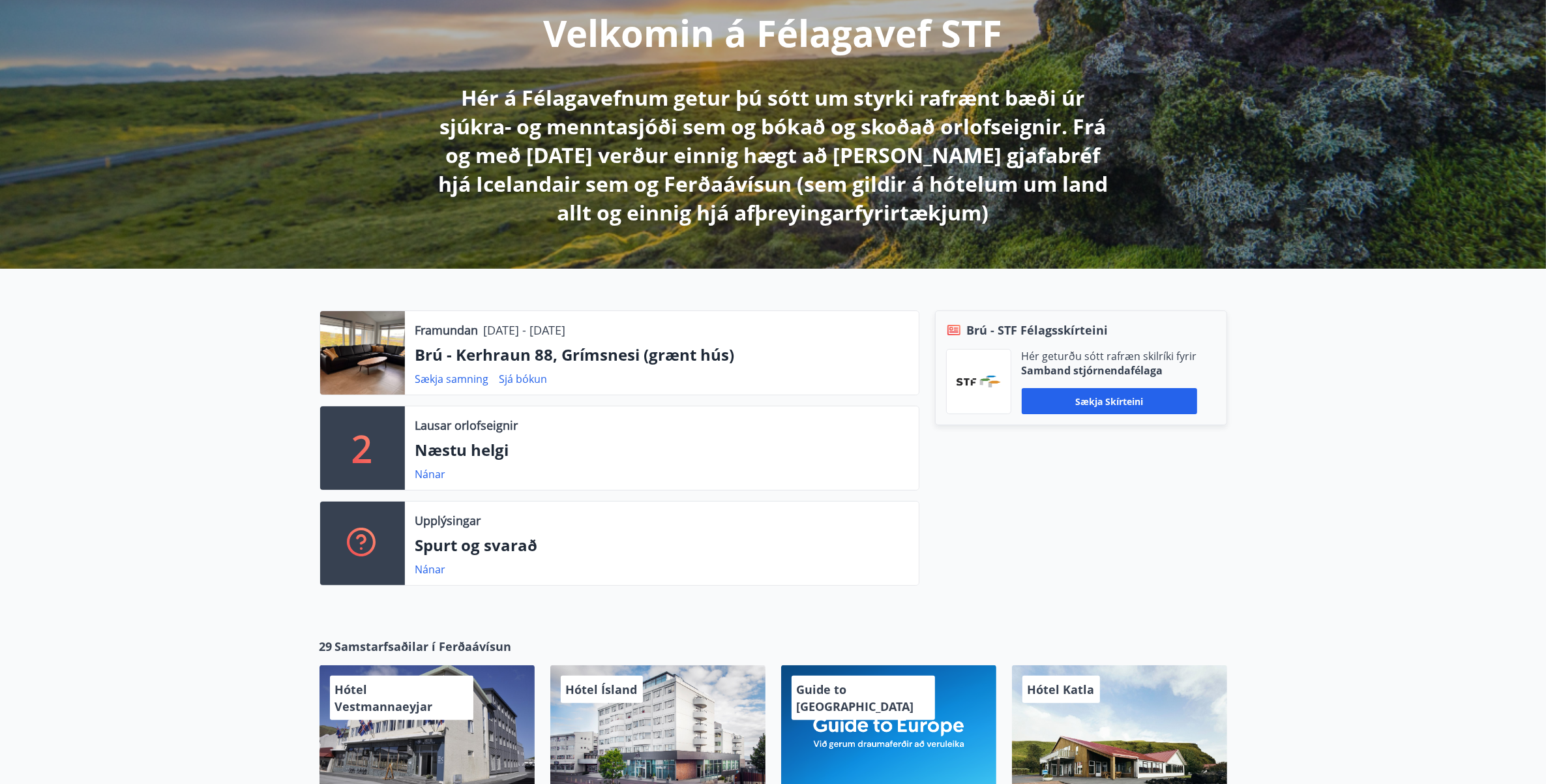
scroll to position [0, 0]
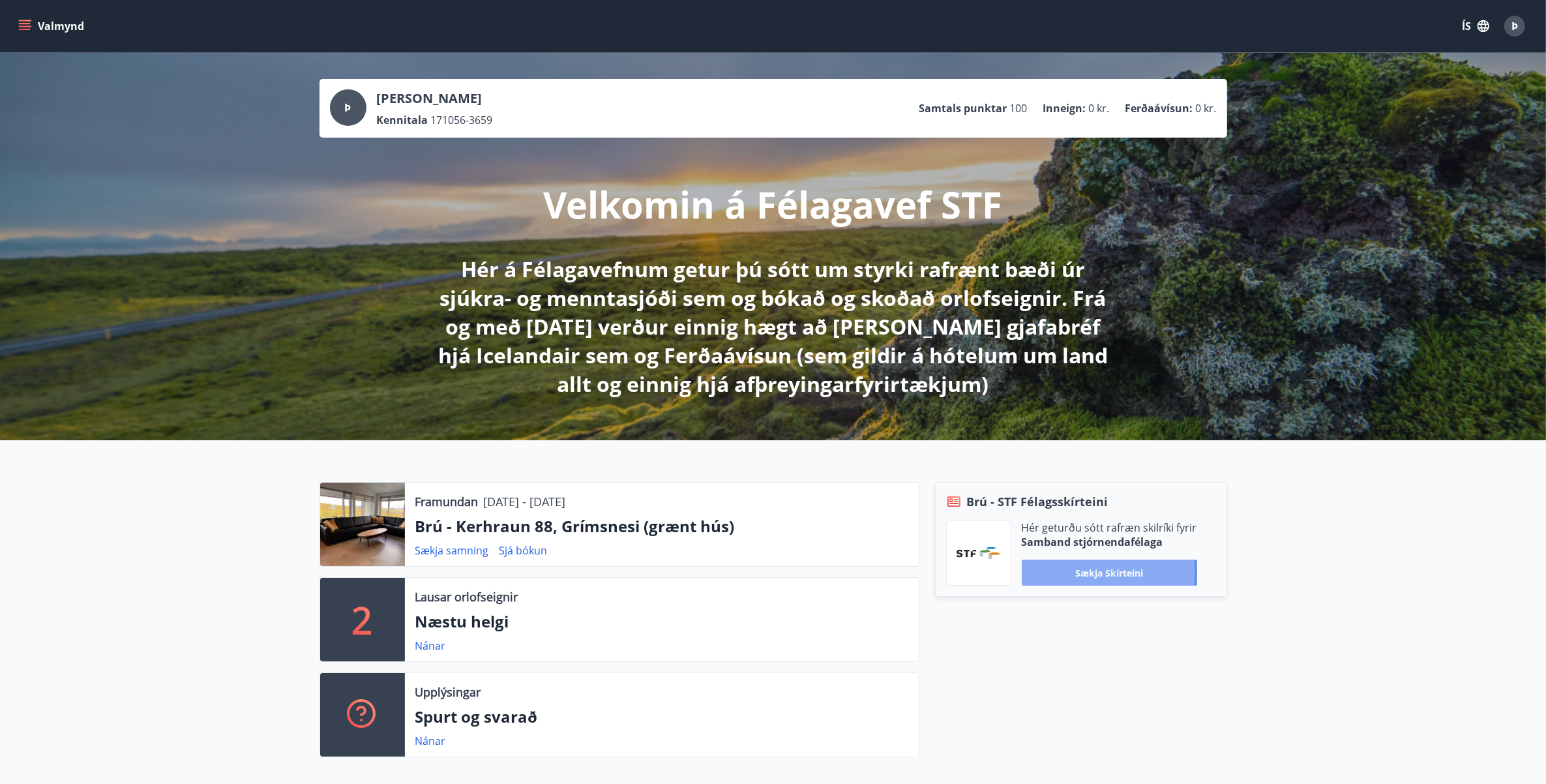
click at [1106, 572] on button "Sækja skírteini" at bounding box center [1109, 572] width 175 height 26
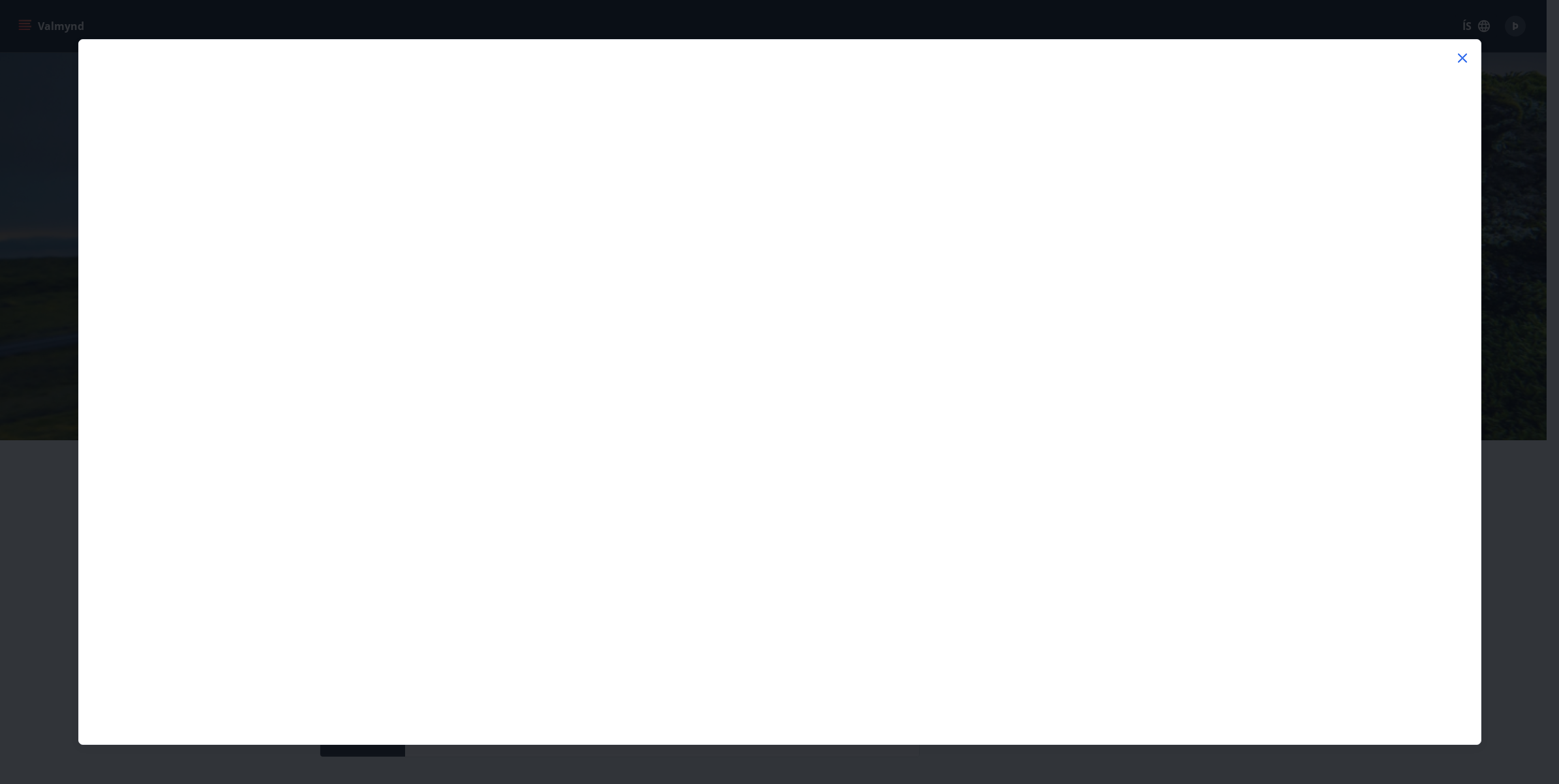
click at [1462, 55] on icon at bounding box center [1463, 58] width 15 height 15
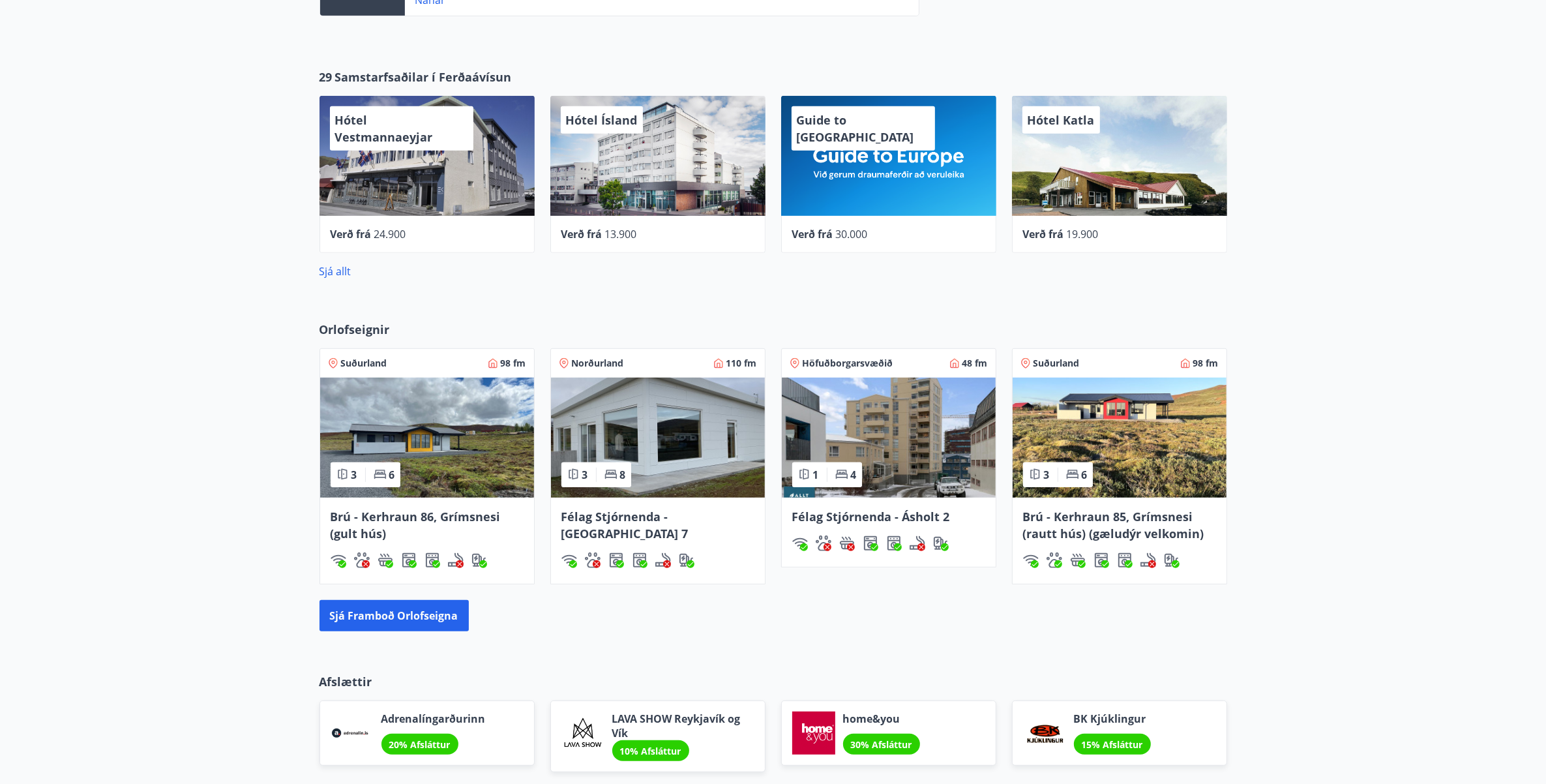
scroll to position [815, 0]
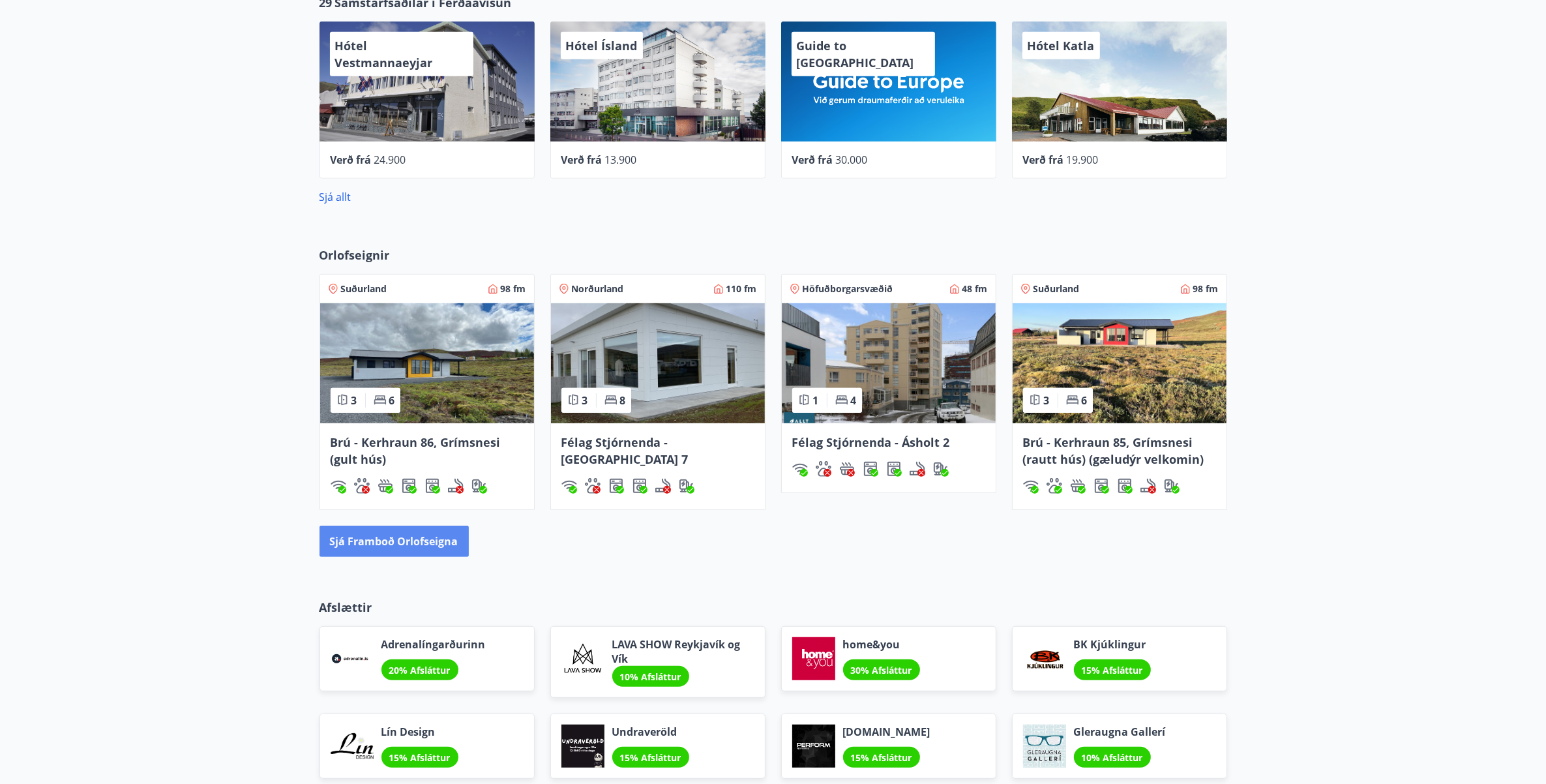
click at [389, 539] on button "Sjá framboð orlofseigna" at bounding box center [394, 541] width 150 height 31
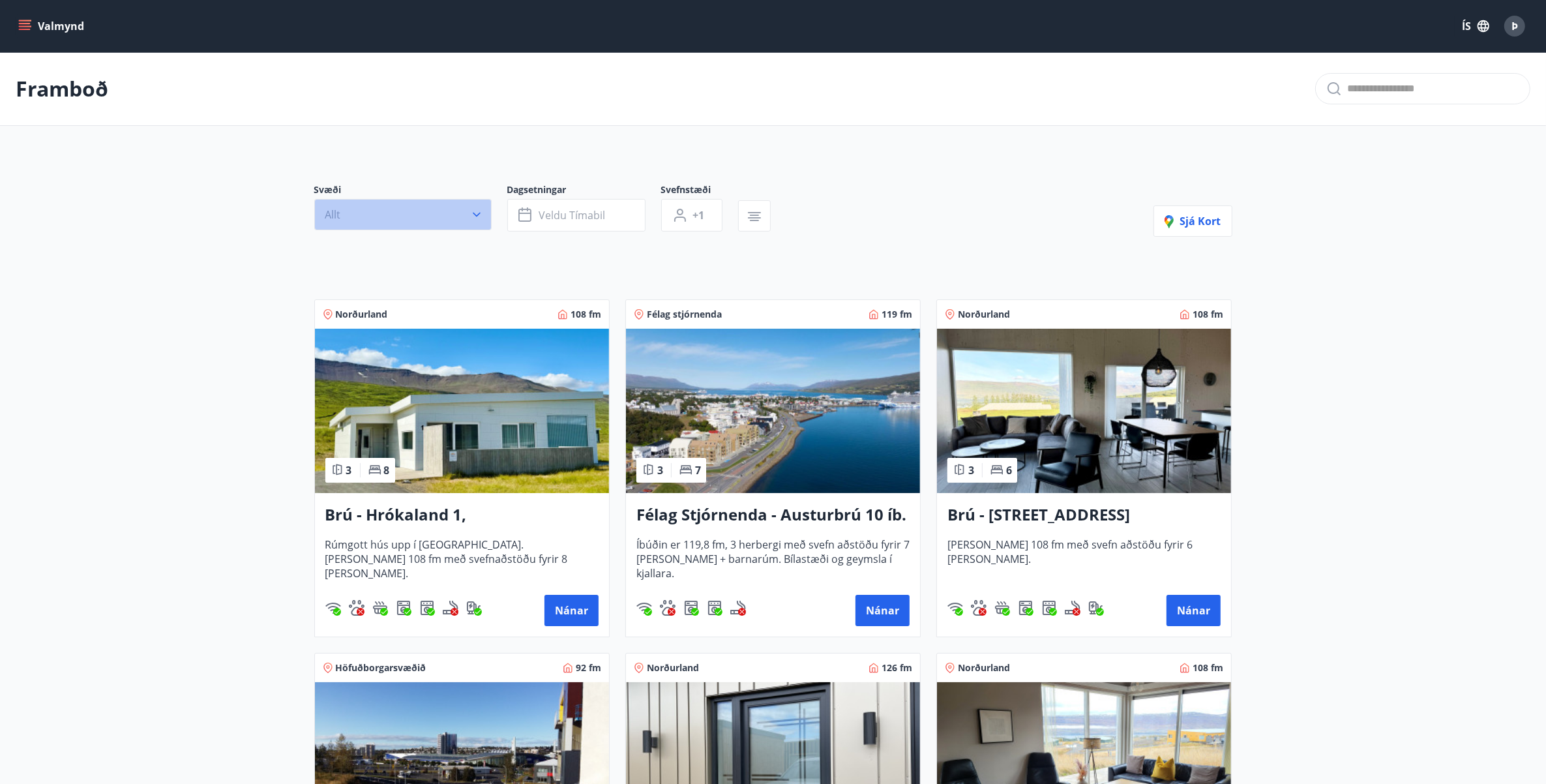
click at [477, 209] on icon "button" at bounding box center [477, 215] width 13 height 13
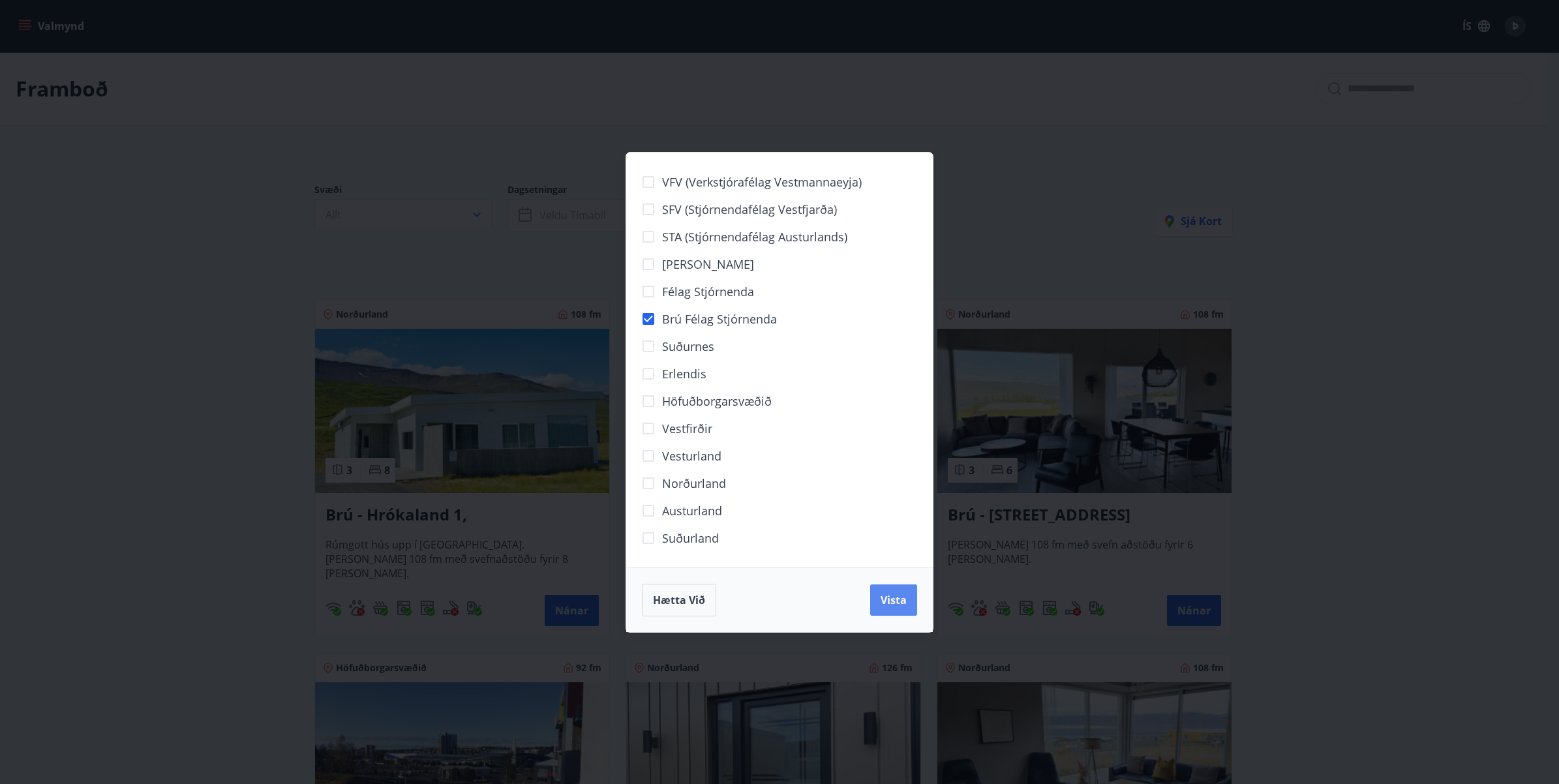
click at [885, 602] on span "Vista" at bounding box center [893, 600] width 26 height 15
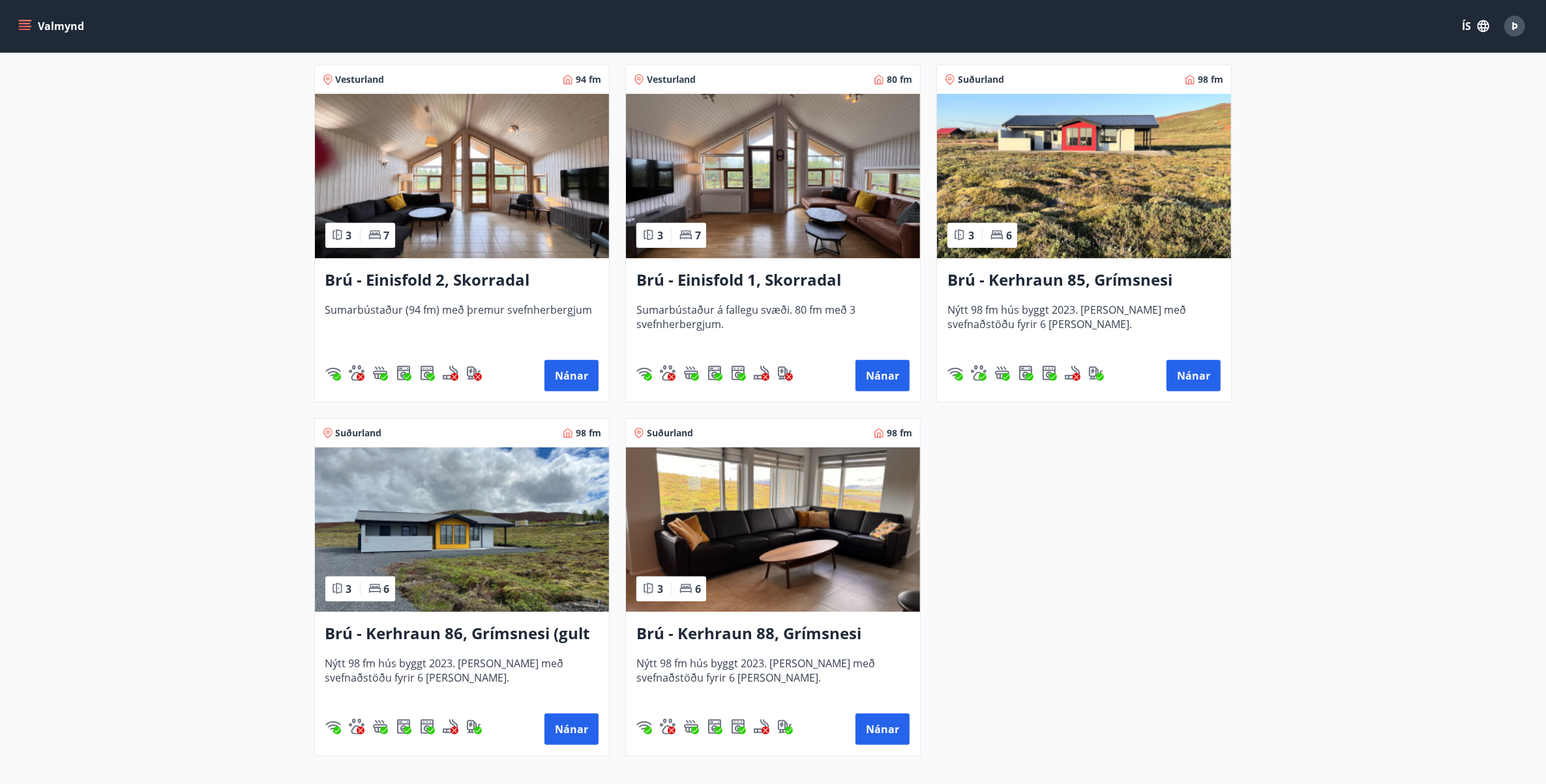
scroll to position [652, 0]
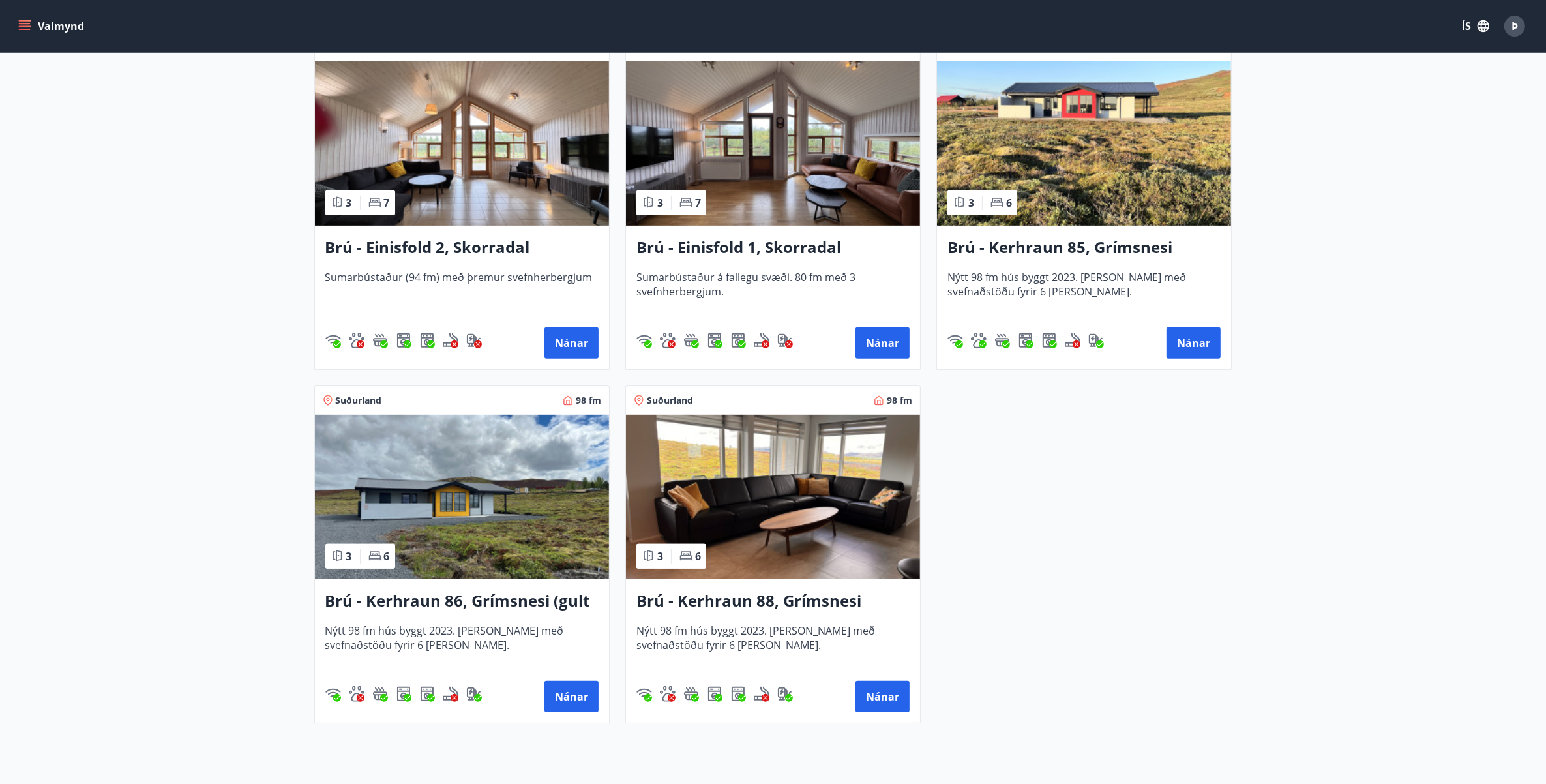
click at [779, 491] on img at bounding box center [773, 496] width 294 height 164
